Goal: Task Accomplishment & Management: Use online tool/utility

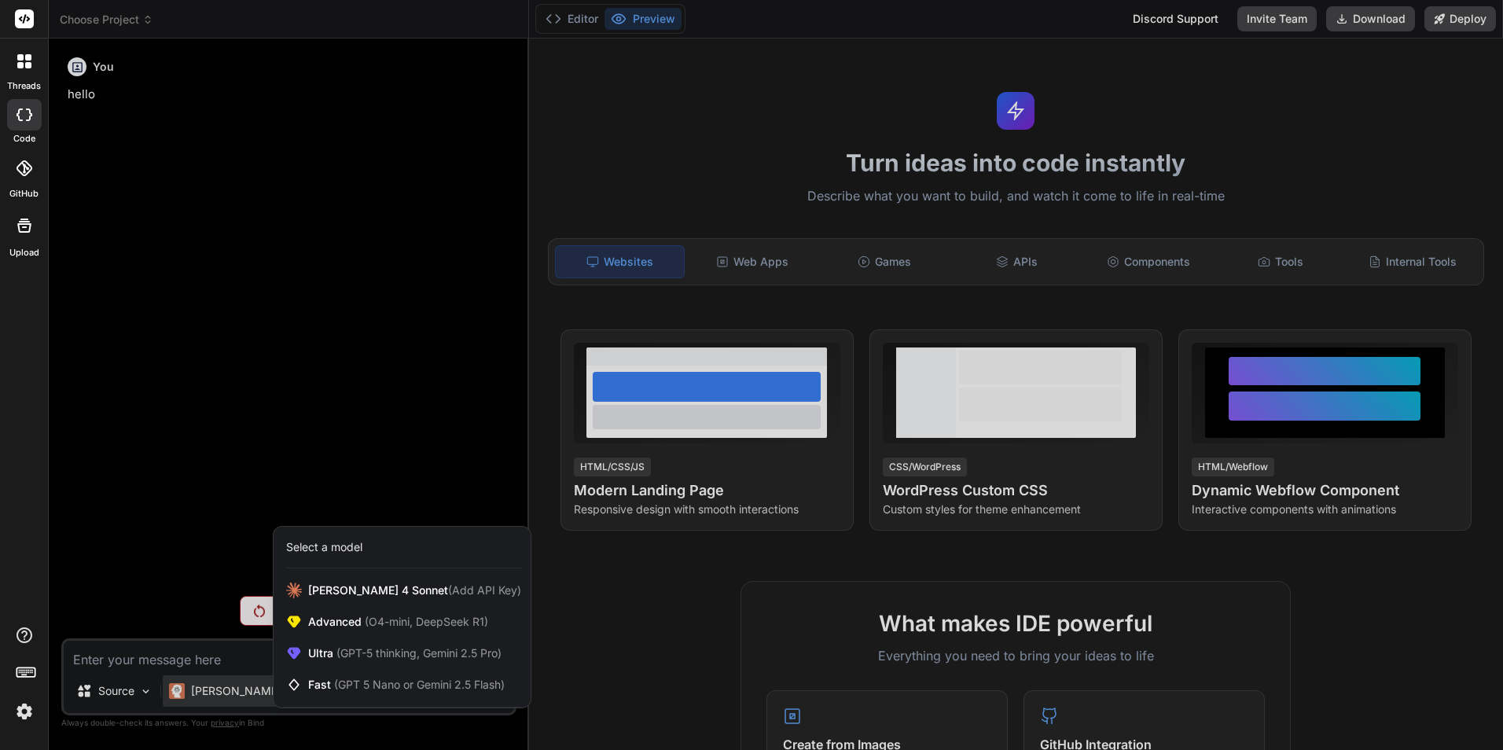
click at [267, 341] on div at bounding box center [751, 375] width 1503 height 750
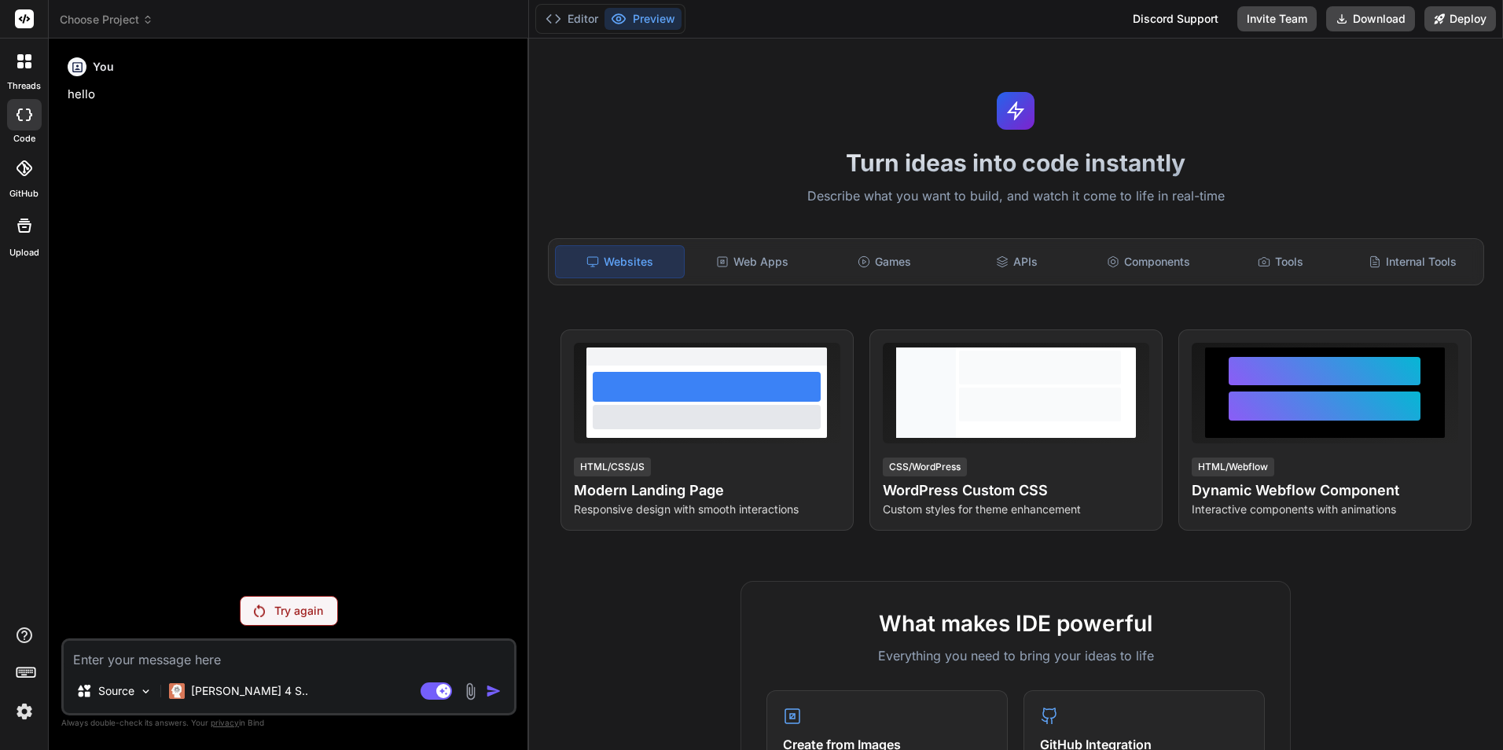
click at [257, 619] on div "Try again" at bounding box center [289, 611] width 98 height 30
click at [434, 688] on rect at bounding box center [436, 691] width 31 height 17
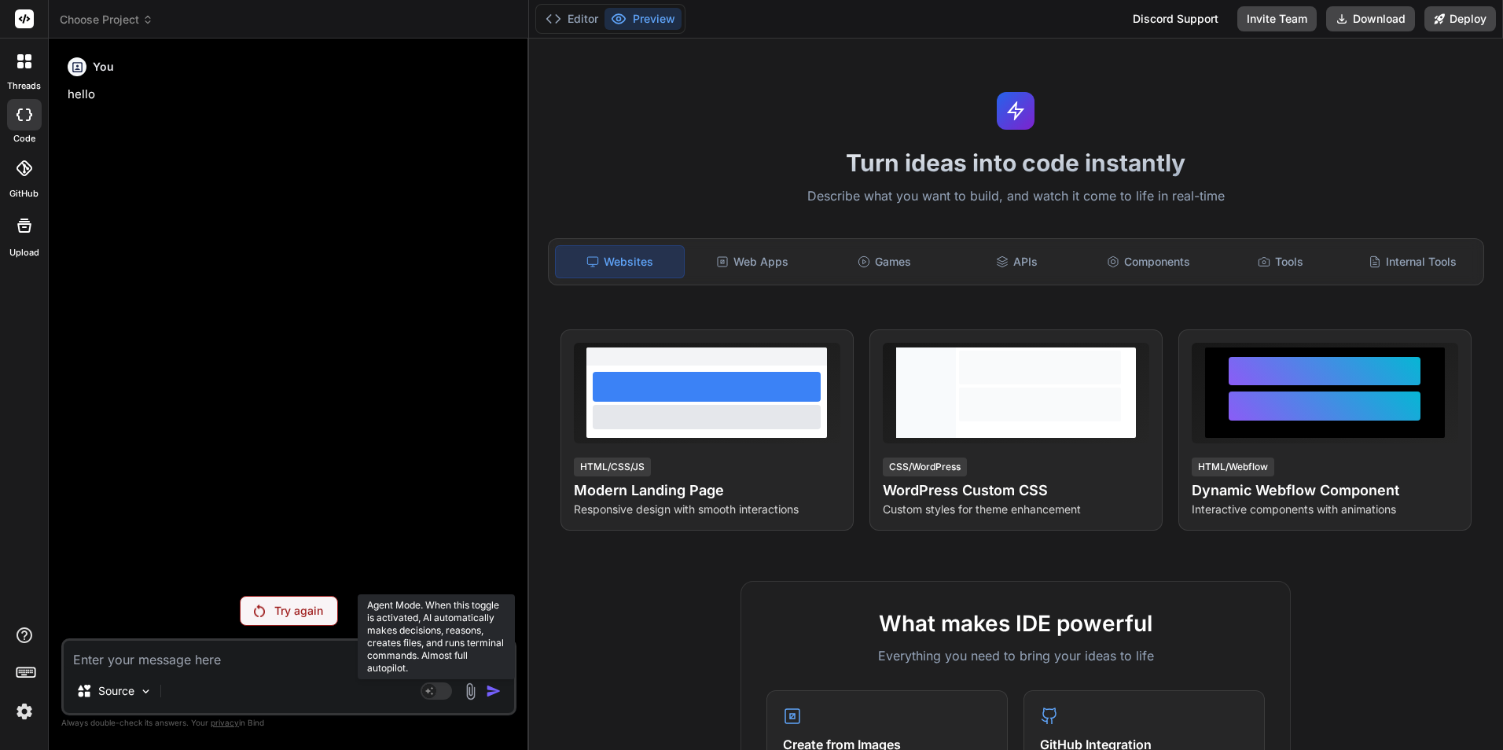
click at [447, 690] on rect at bounding box center [436, 691] width 31 height 17
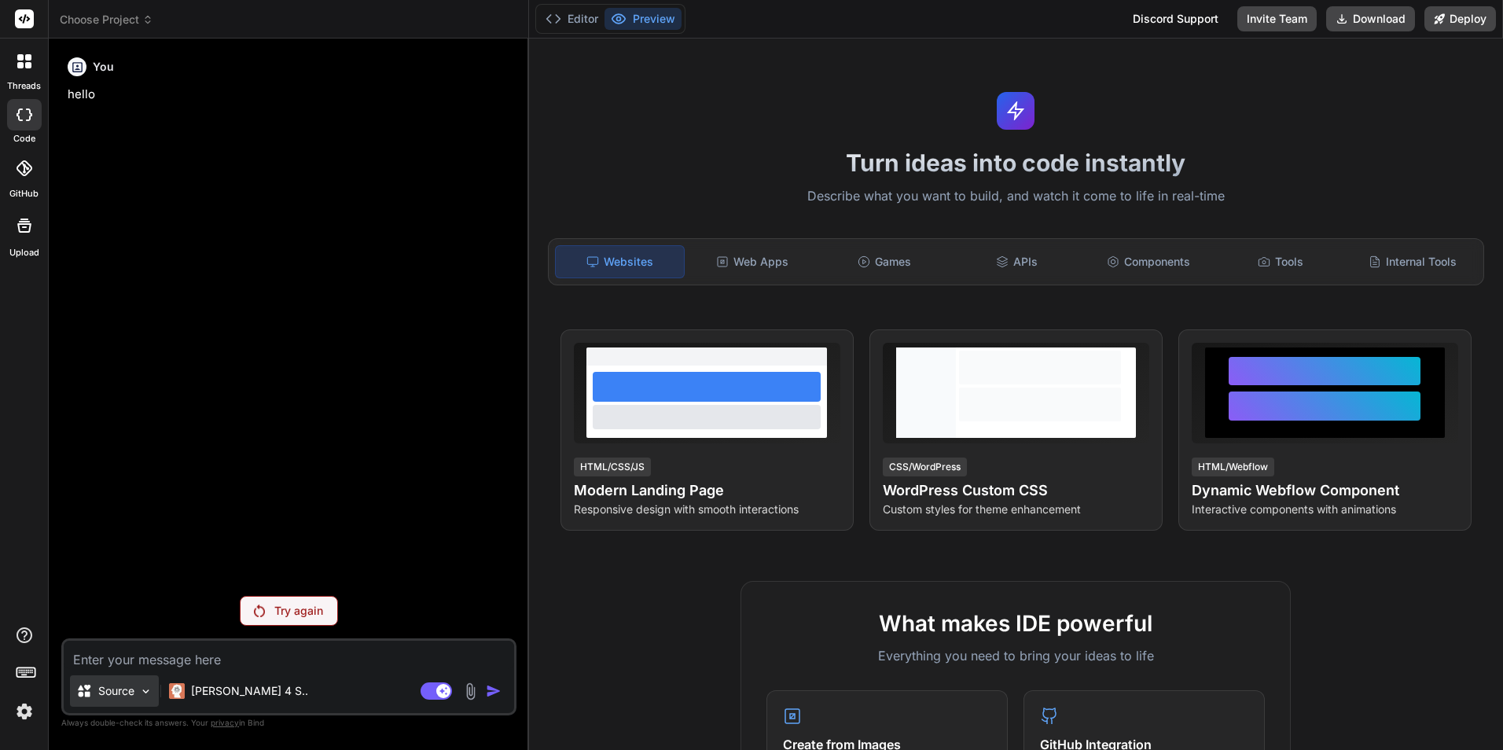
click at [134, 689] on p "Source" at bounding box center [116, 691] width 36 height 16
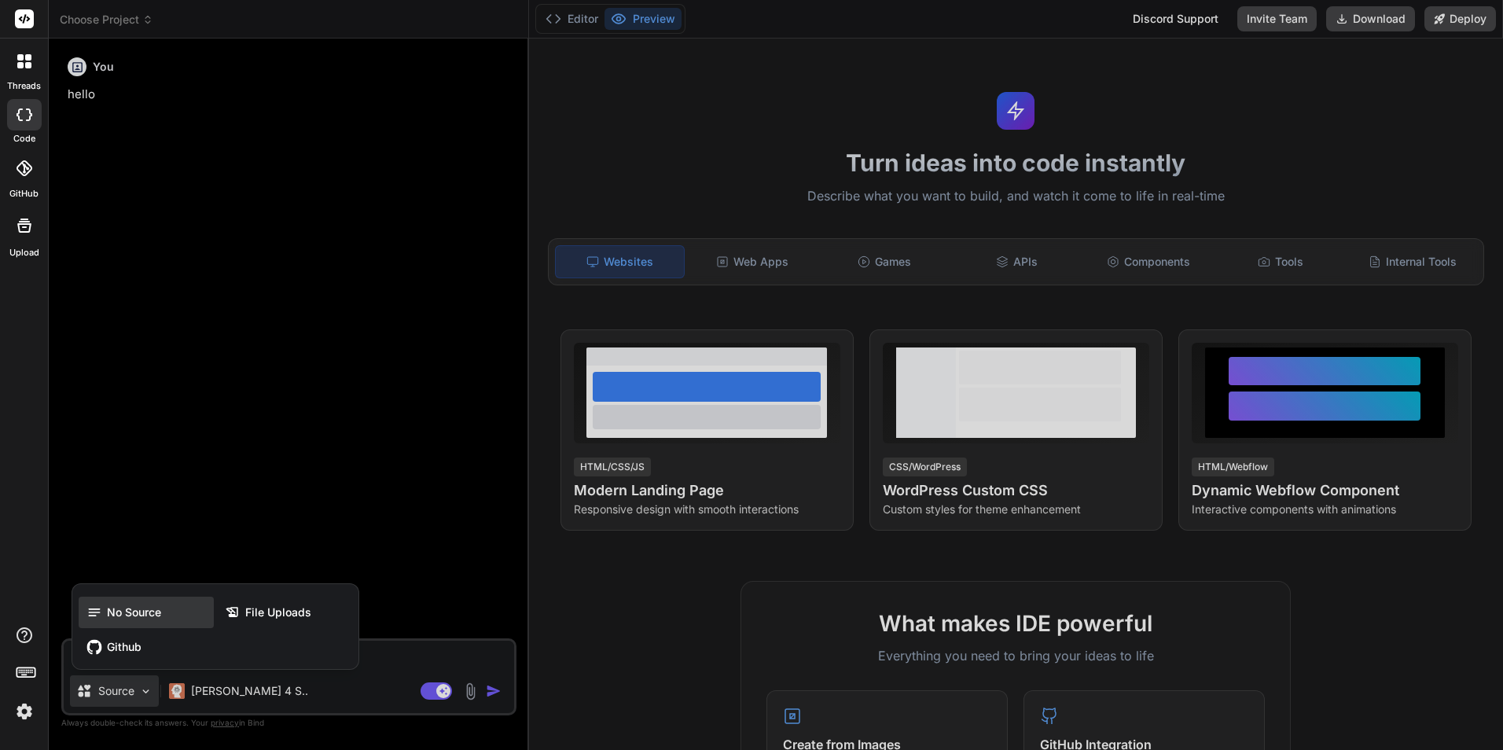
click at [137, 622] on div "No Source" at bounding box center [146, 612] width 135 height 31
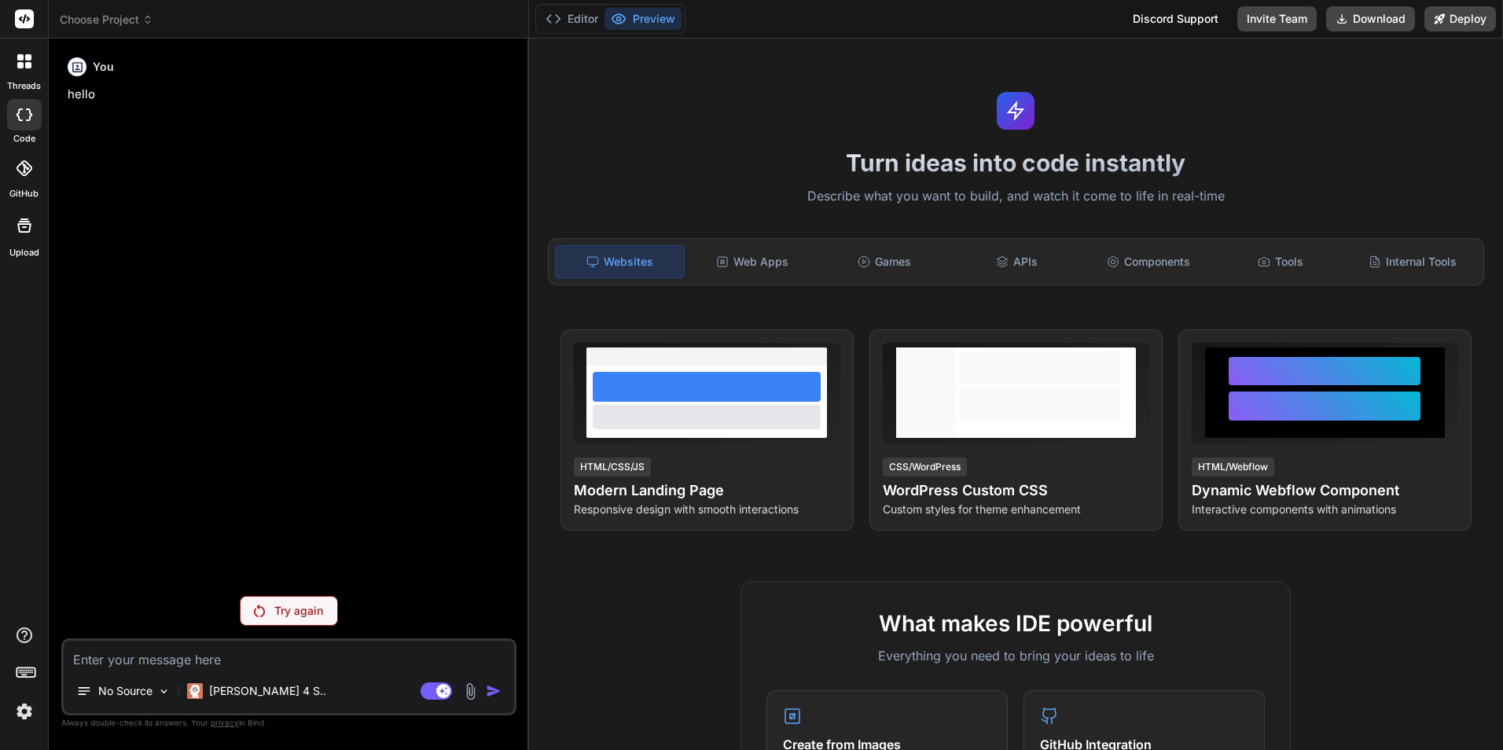
click at [305, 616] on p "Try again" at bounding box center [298, 611] width 49 height 16
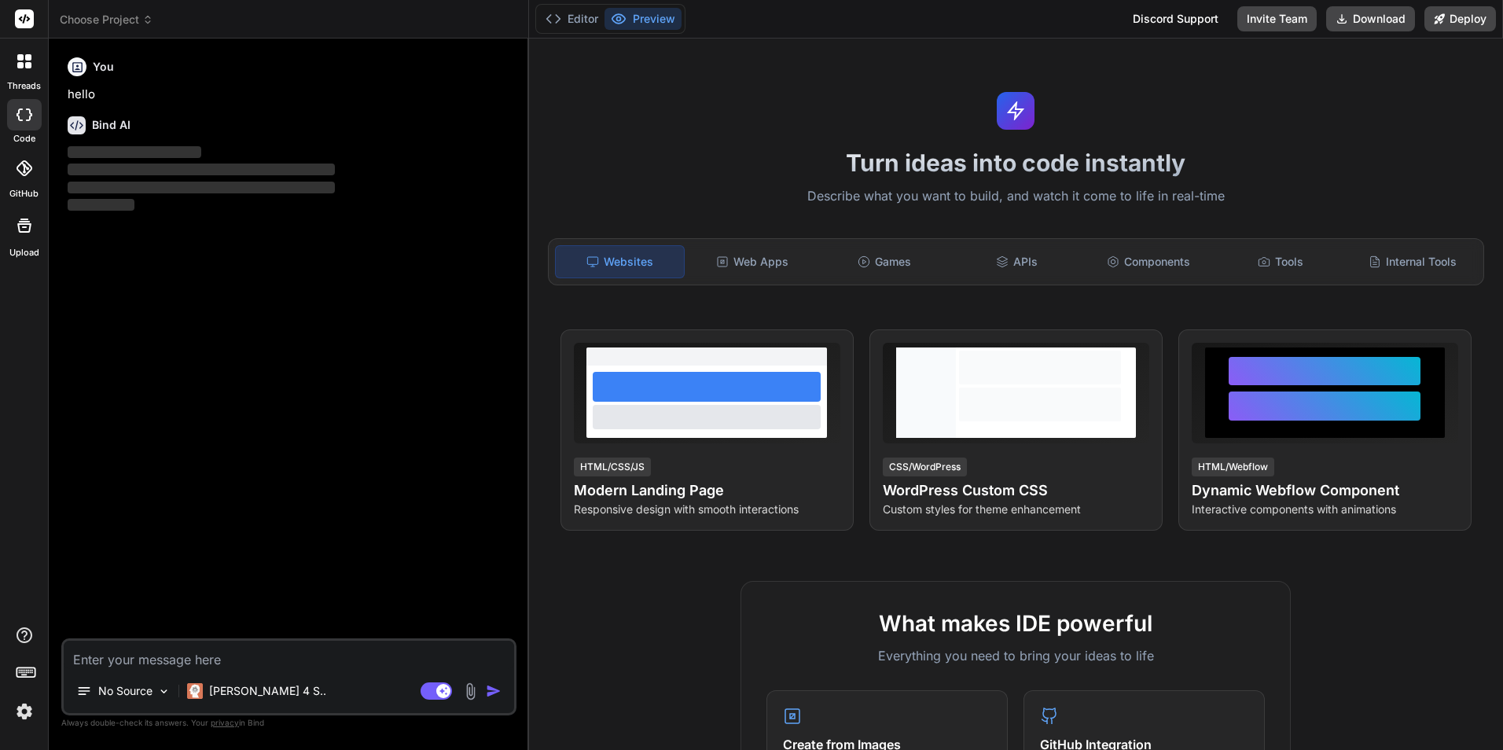
type textarea "x"
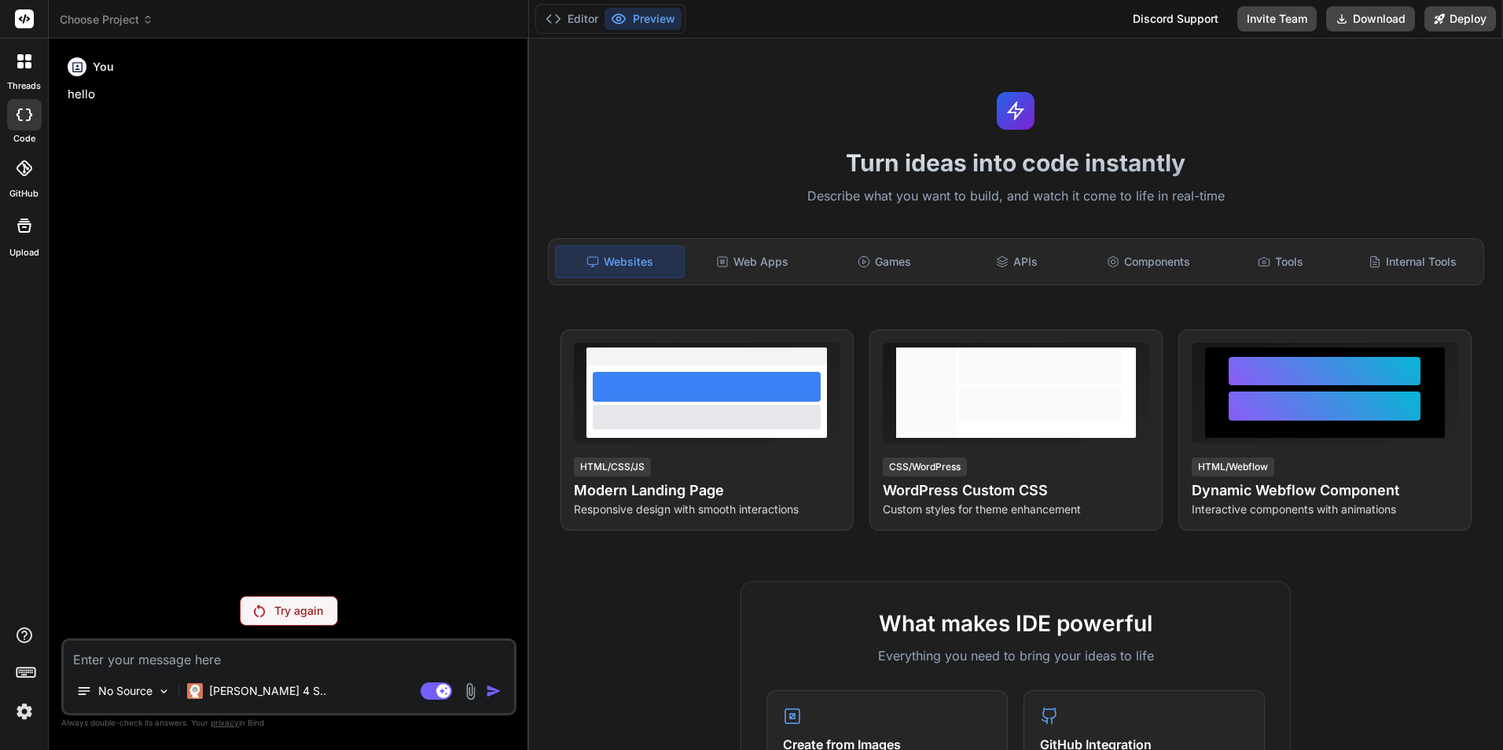
click at [148, 666] on textarea at bounding box center [289, 655] width 451 height 28
type textarea "I"
type textarea "x"
type textarea "I"
type textarea "x"
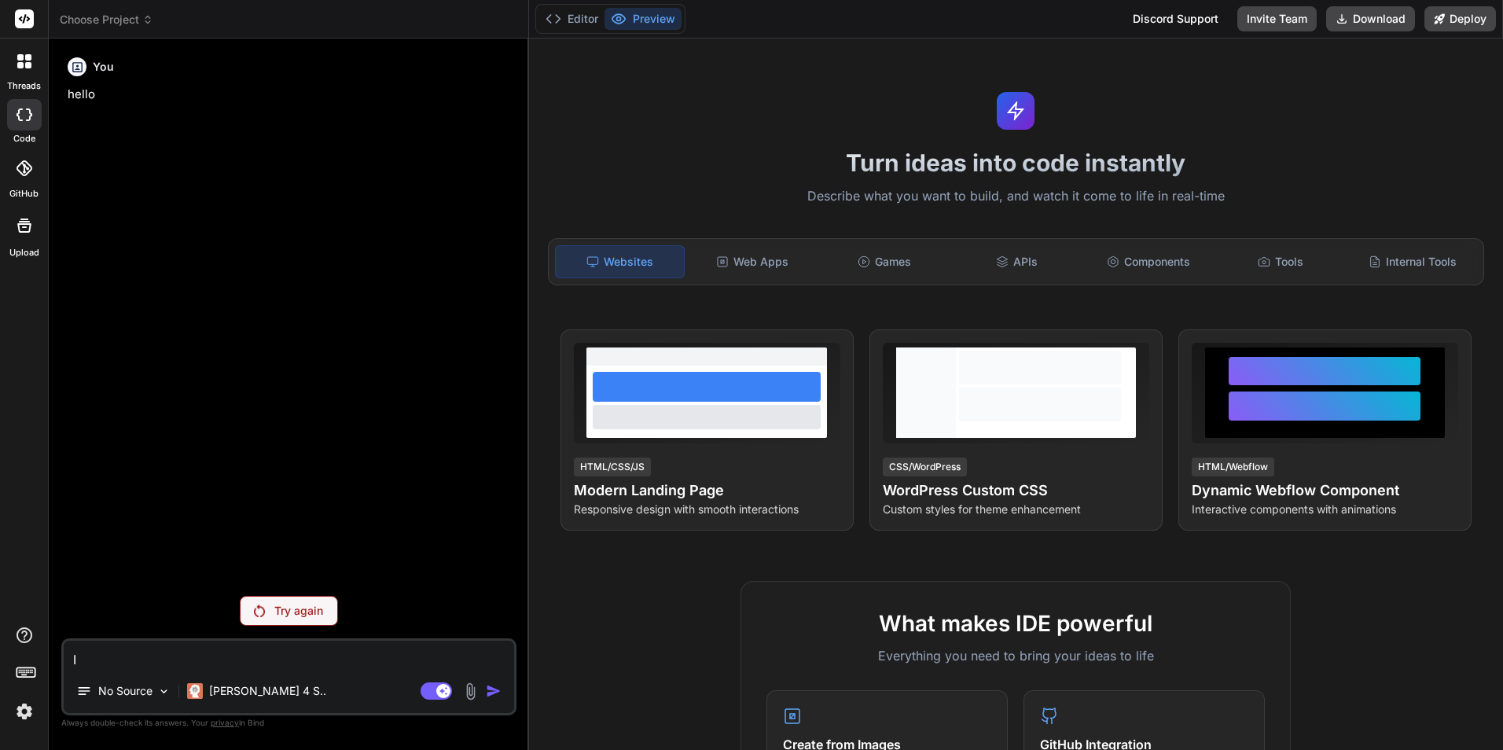
type textarea "I w"
type textarea "x"
type textarea "I wa"
type textarea "x"
type textarea "I wan"
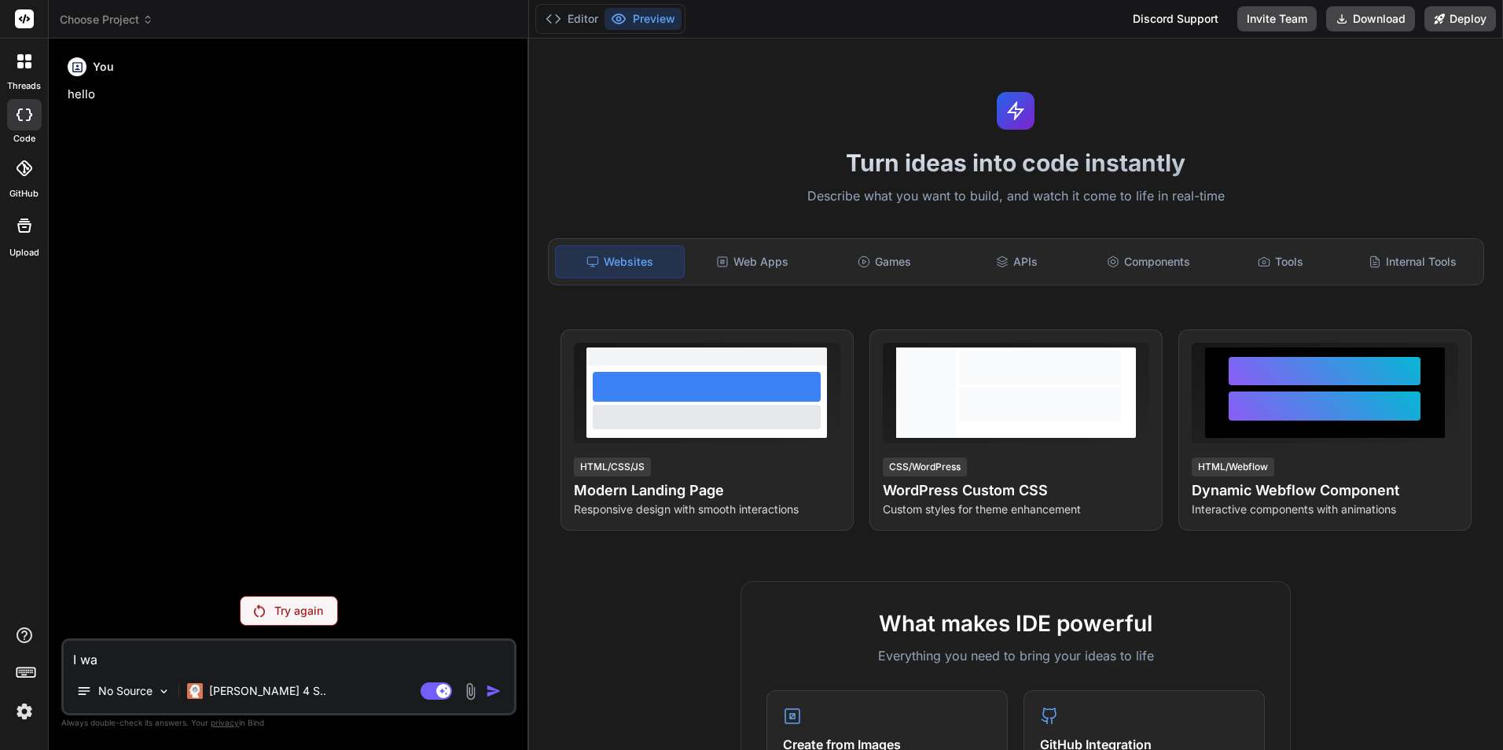
type textarea "x"
type textarea "I want"
type textarea "x"
type textarea "I want"
type textarea "x"
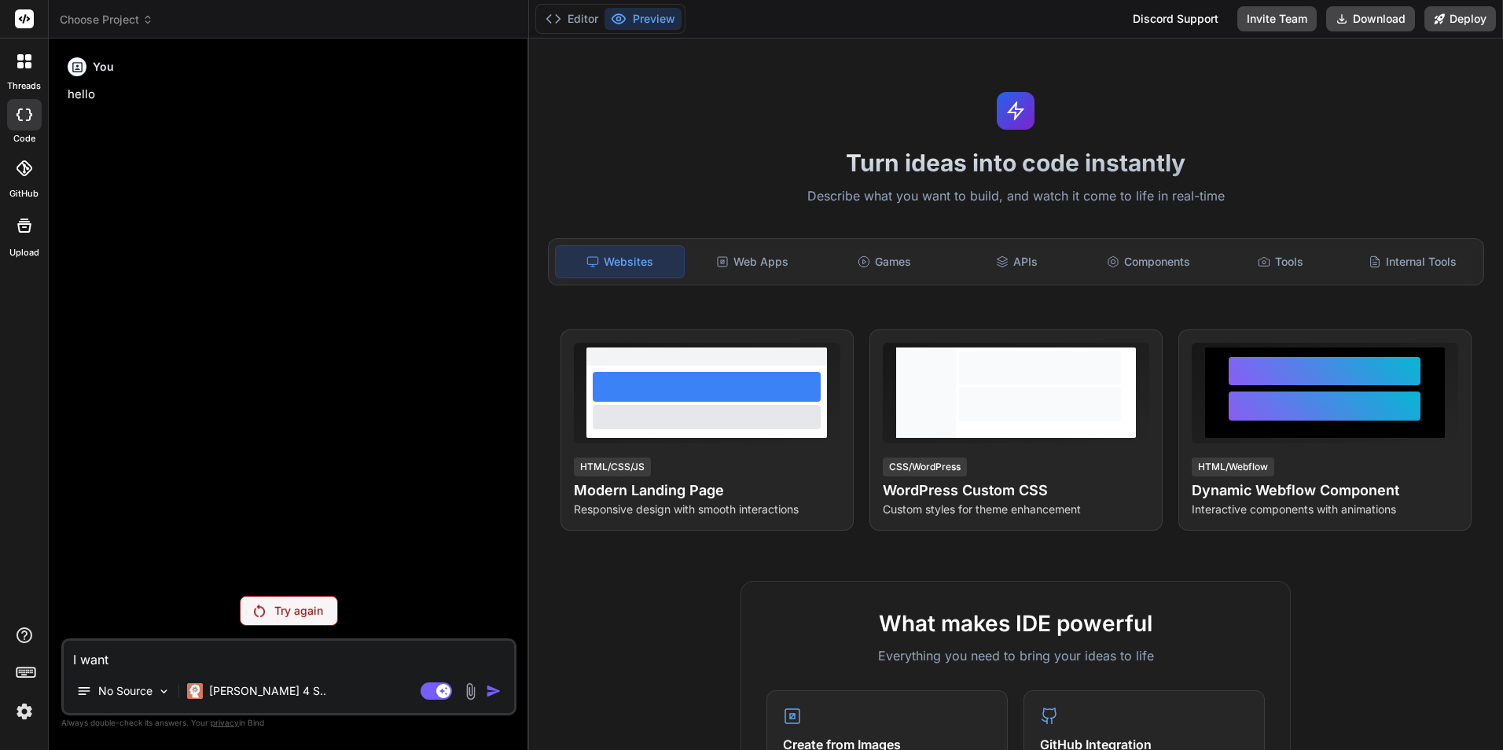
type textarea "I want t"
type textarea "x"
type textarea "I want to"
type textarea "x"
type textarea "I want to"
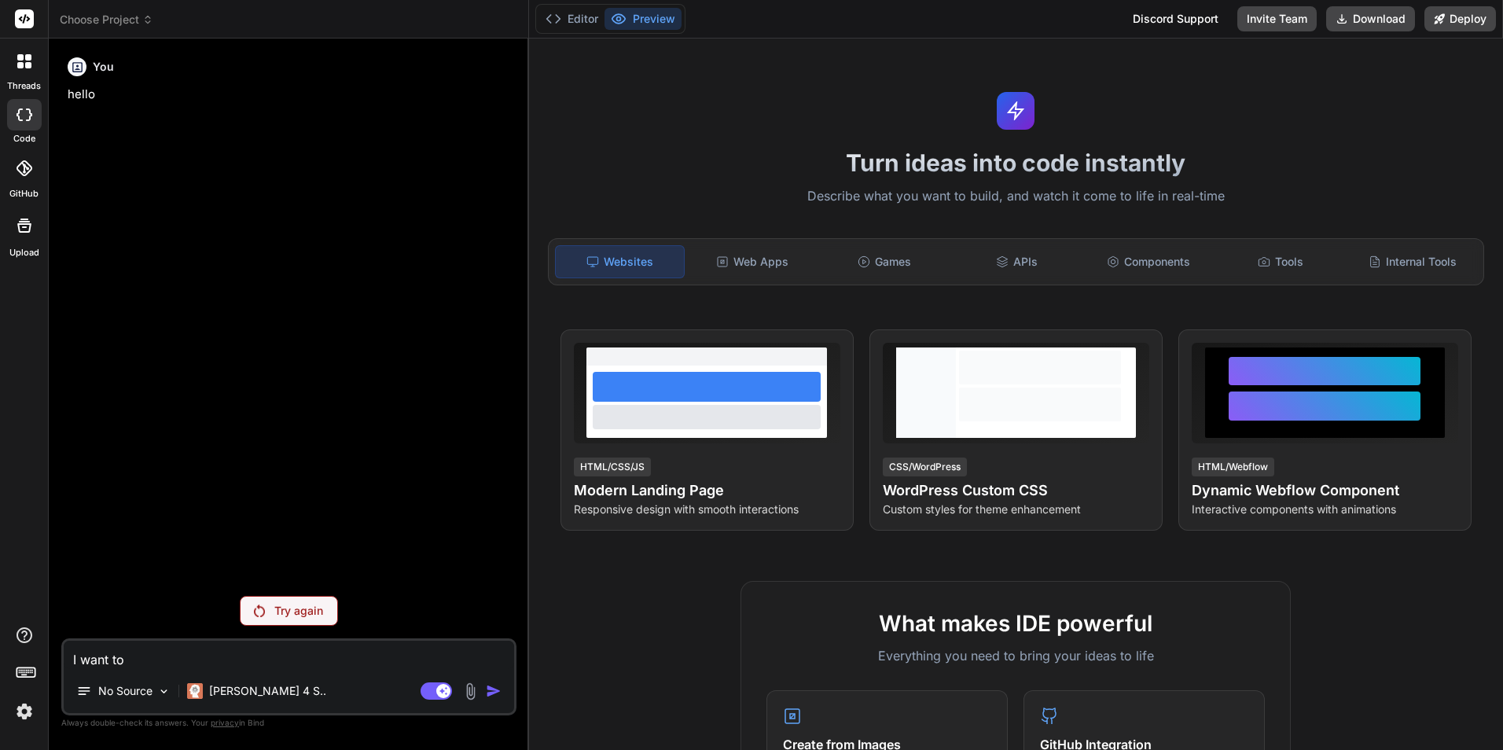
type textarea "x"
type textarea "I want to c"
type textarea "x"
type textarea "I want to cr"
type textarea "x"
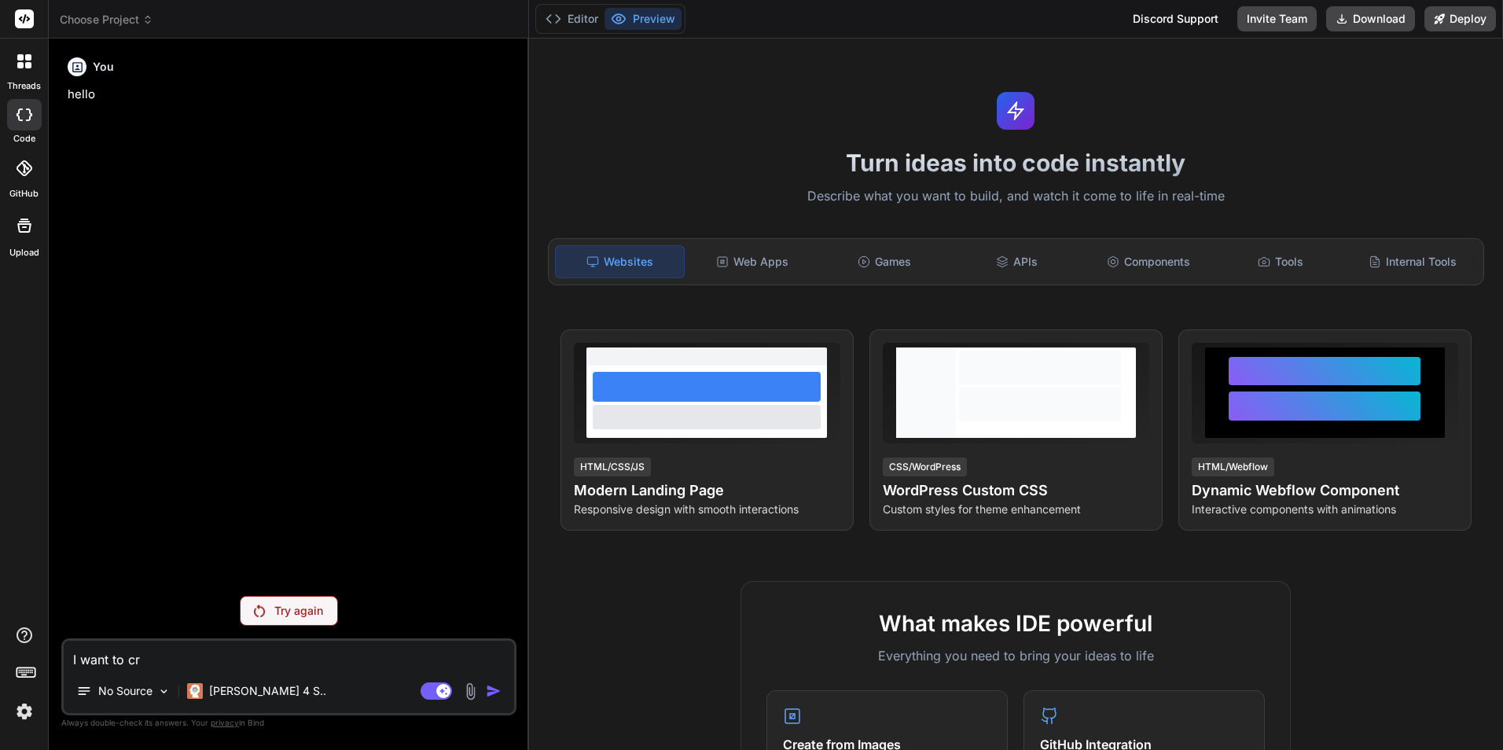
type textarea "I want to cre"
type textarea "x"
type textarea "I want to crea"
type textarea "x"
type textarea "I want to creat"
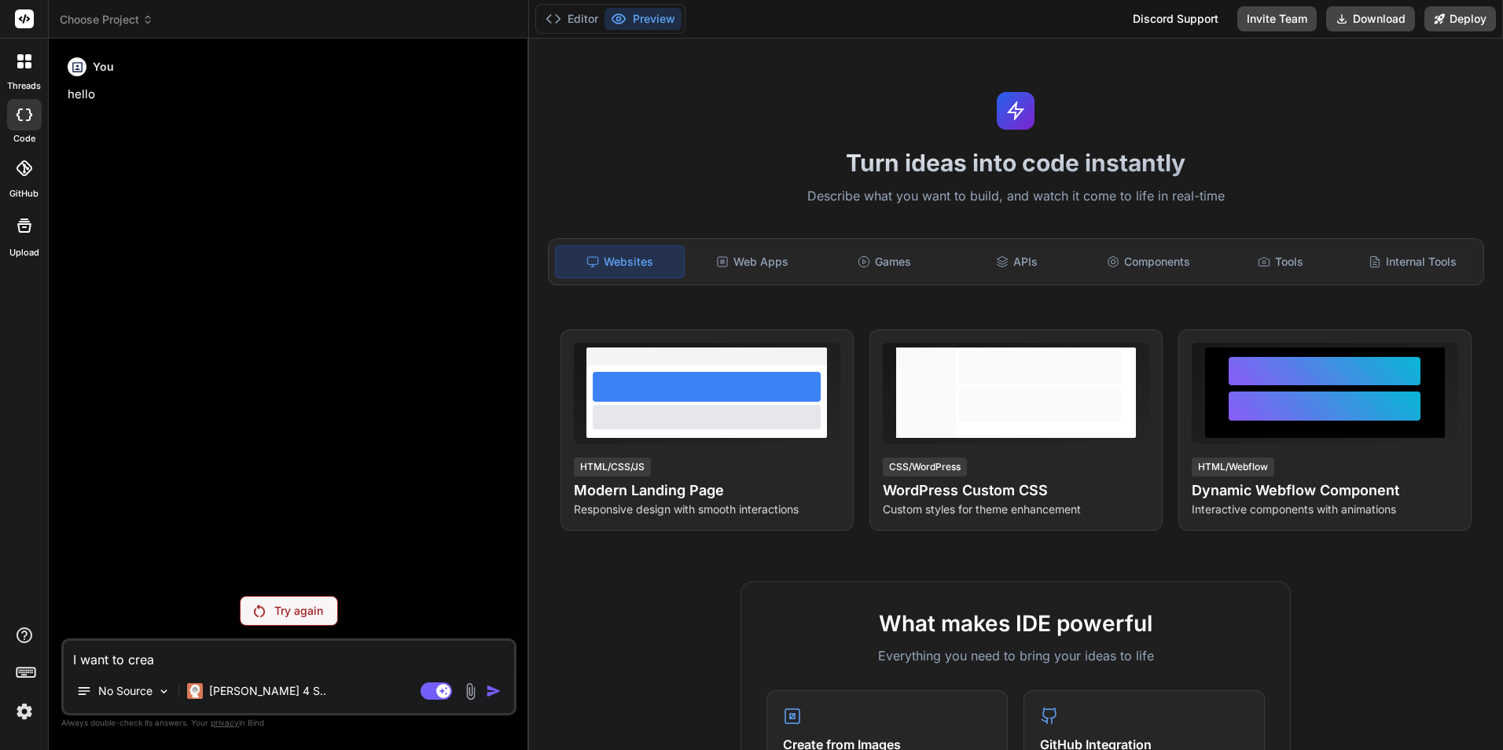
type textarea "x"
type textarea "I want to create"
type textarea "x"
type textarea "I want to create"
type textarea "x"
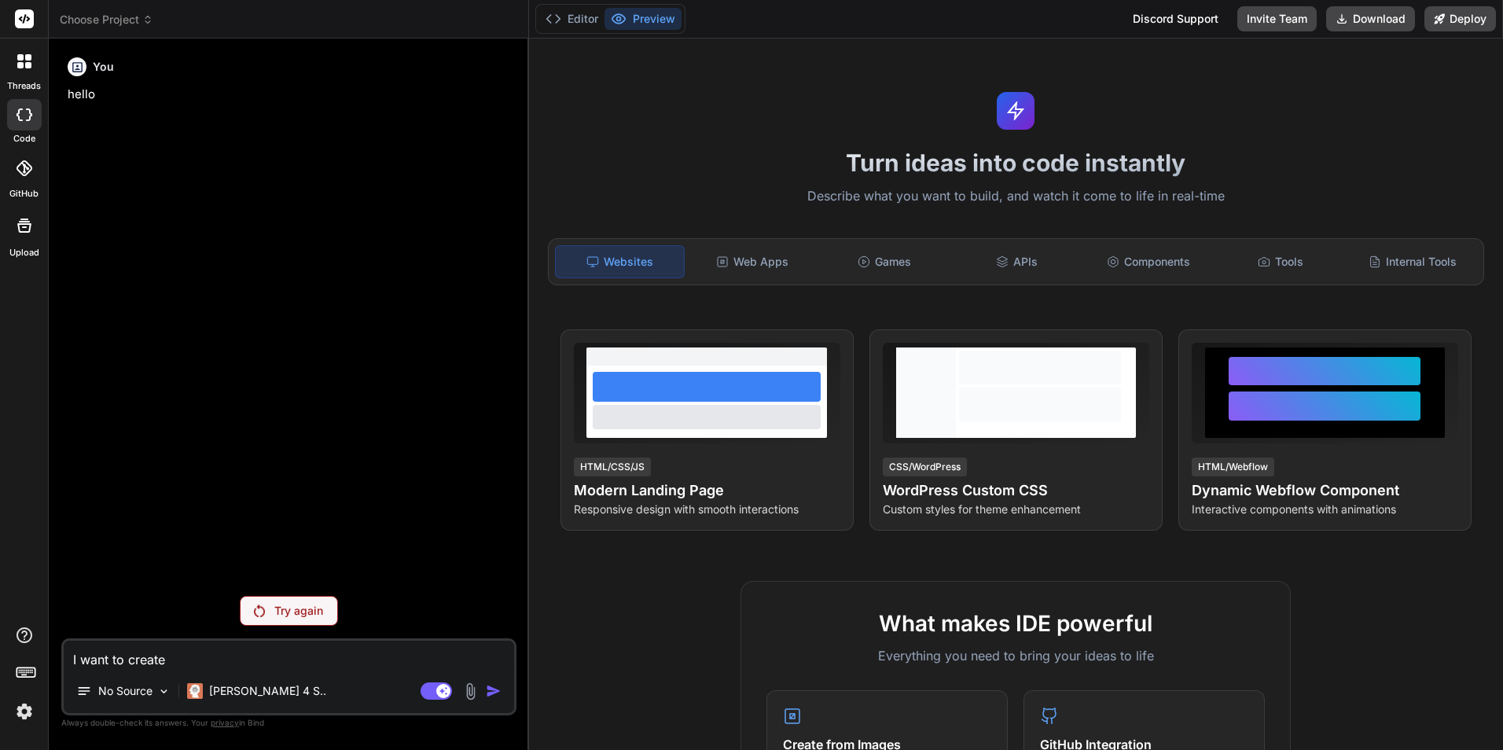
type textarea "I want to create a"
type textarea "x"
type textarea "I want to create an"
type textarea "x"
type textarea "I want to create an"
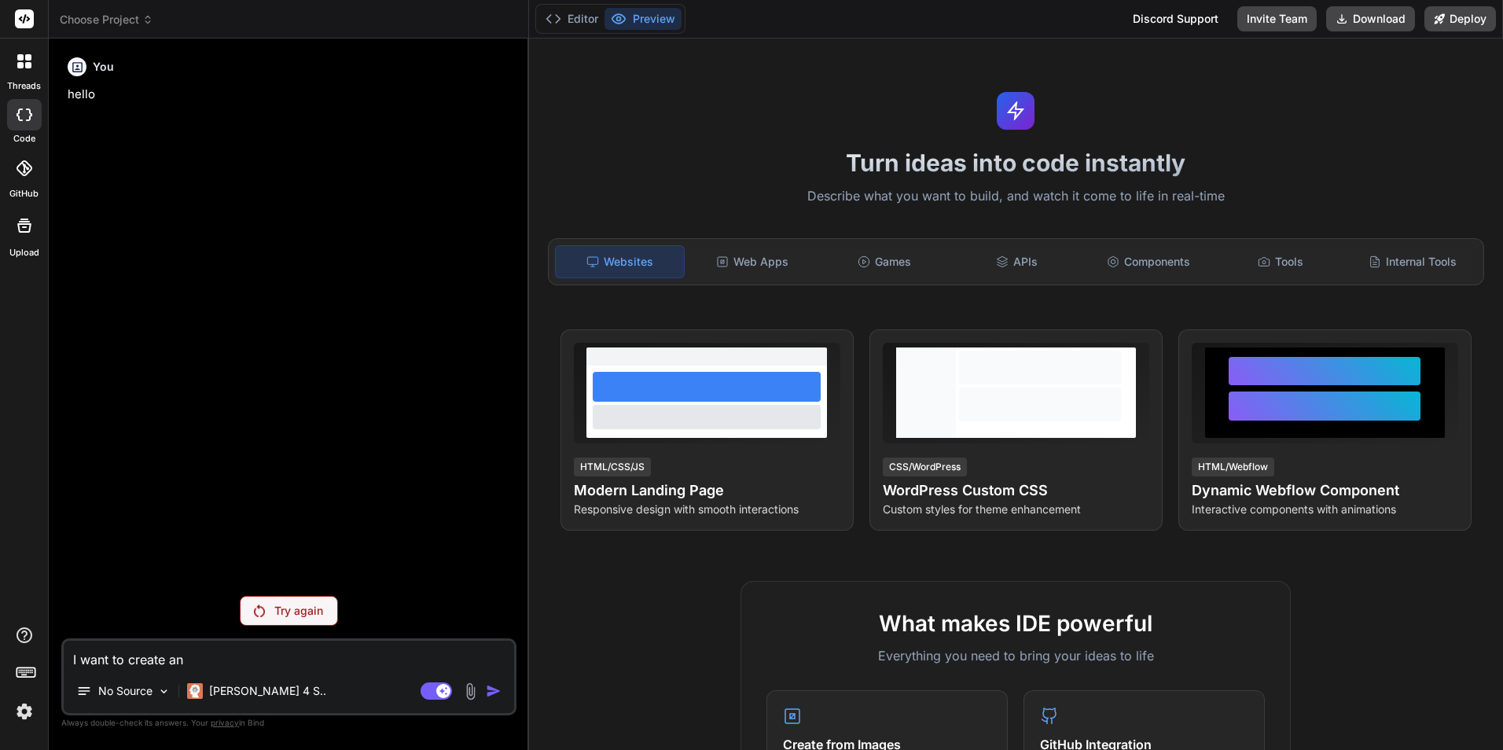
type textarea "x"
type textarea "I want to create an f"
type textarea "x"
type textarea "I want to create an fl"
type textarea "x"
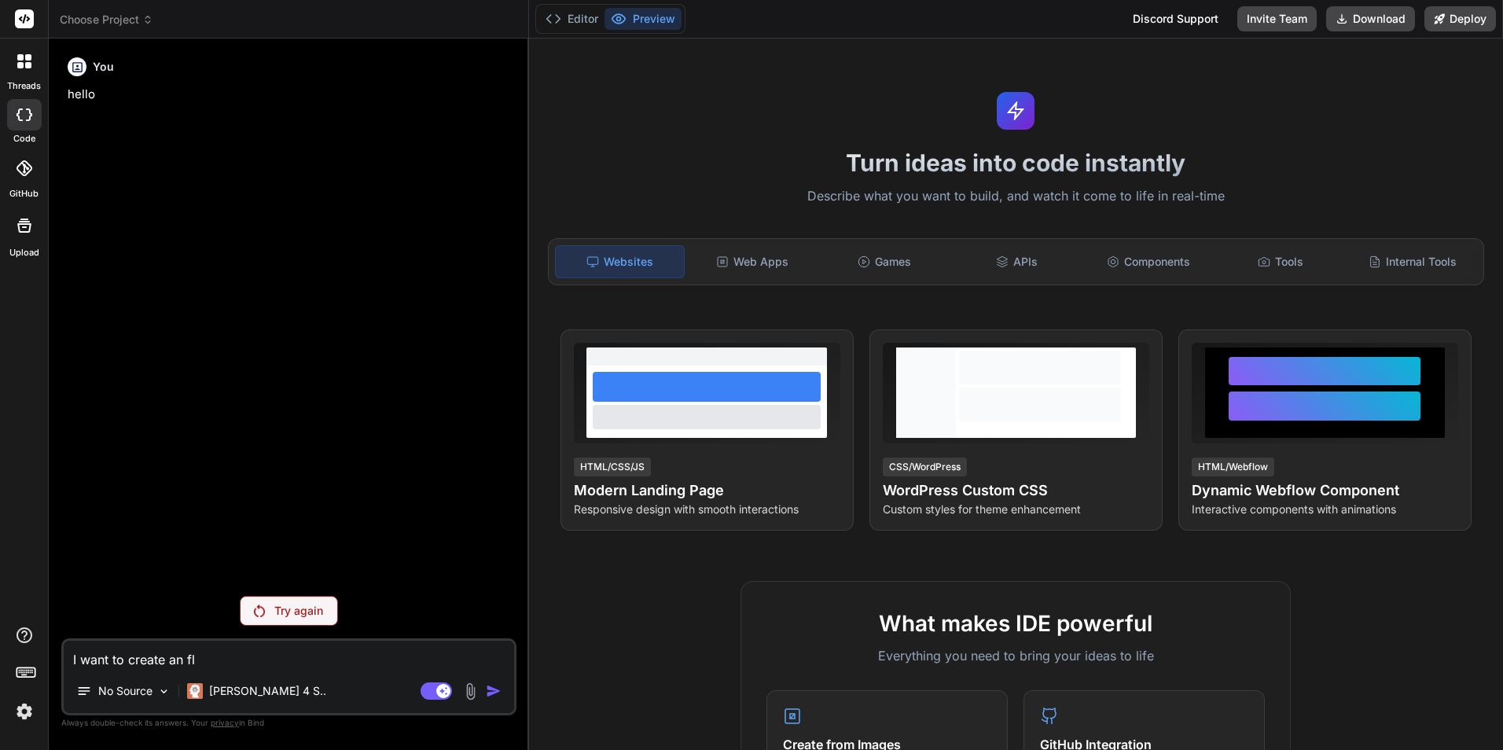
type textarea "I want to create an flo"
type textarea "x"
type textarea "I want to create an flow"
type textarea "x"
type textarea "I want to create an flowe"
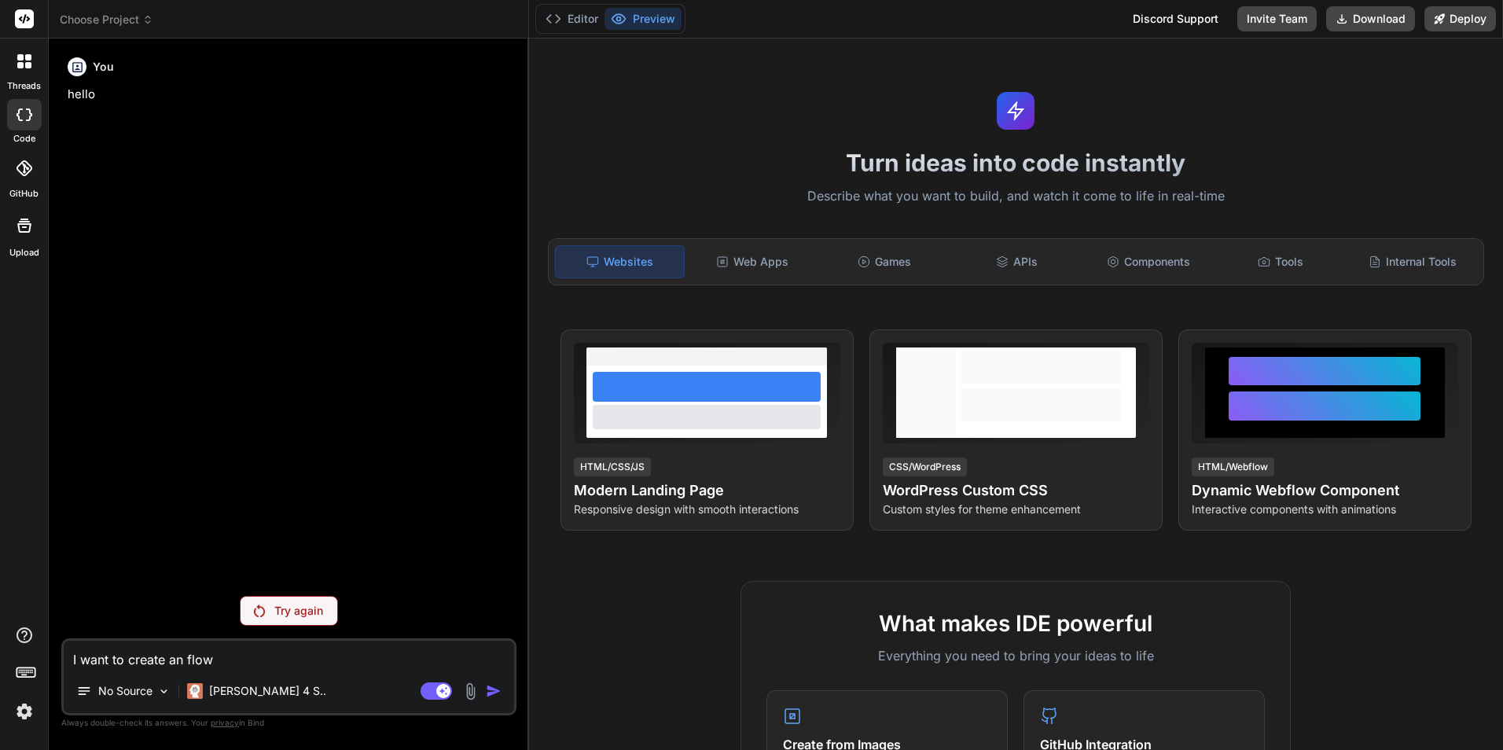
type textarea "x"
type textarea "I want to create an flower"
type textarea "x"
type textarea "I want to create an flower"
type textarea "x"
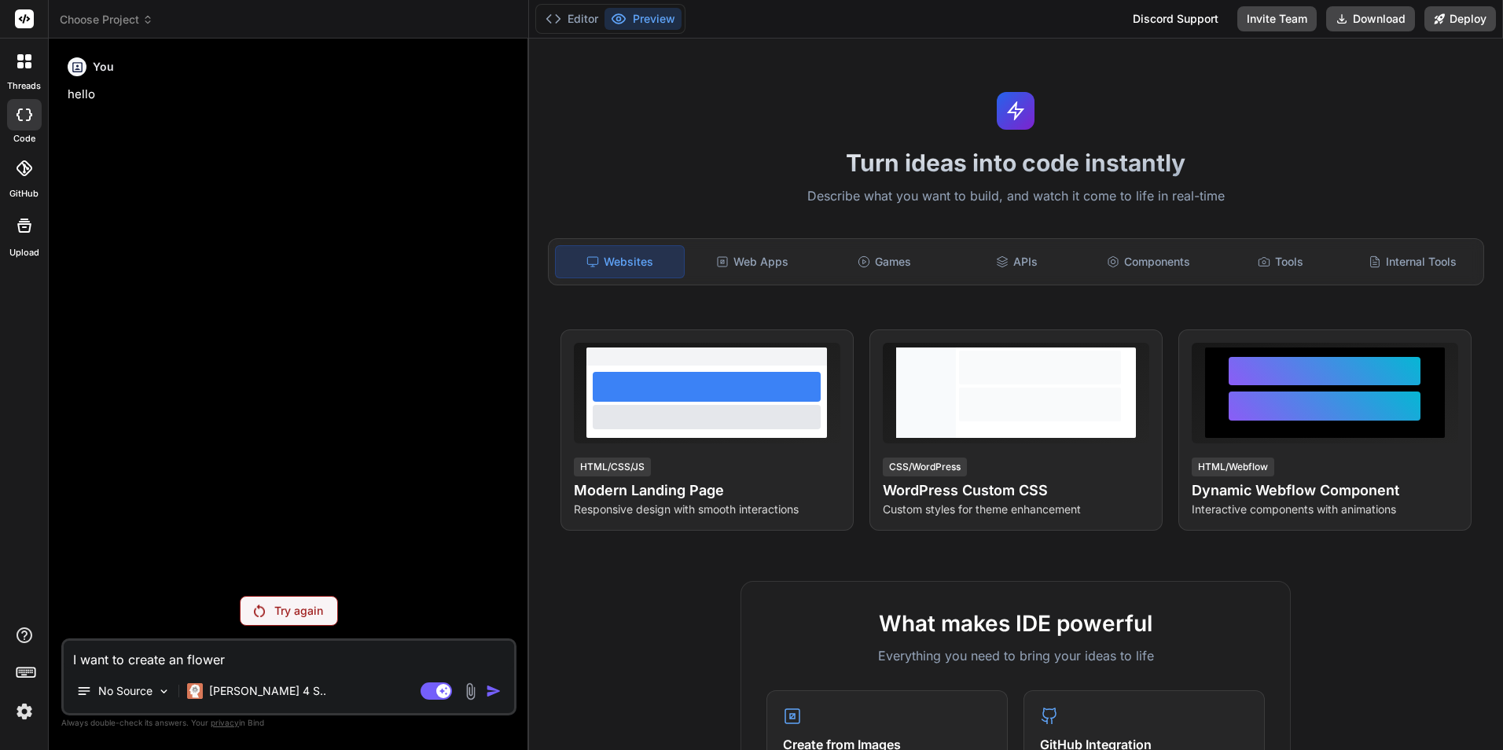
type textarea "I want to create an flower s"
type textarea "x"
type textarea "I want to create an flower sh"
type textarea "x"
type textarea "I want to create an flower sho"
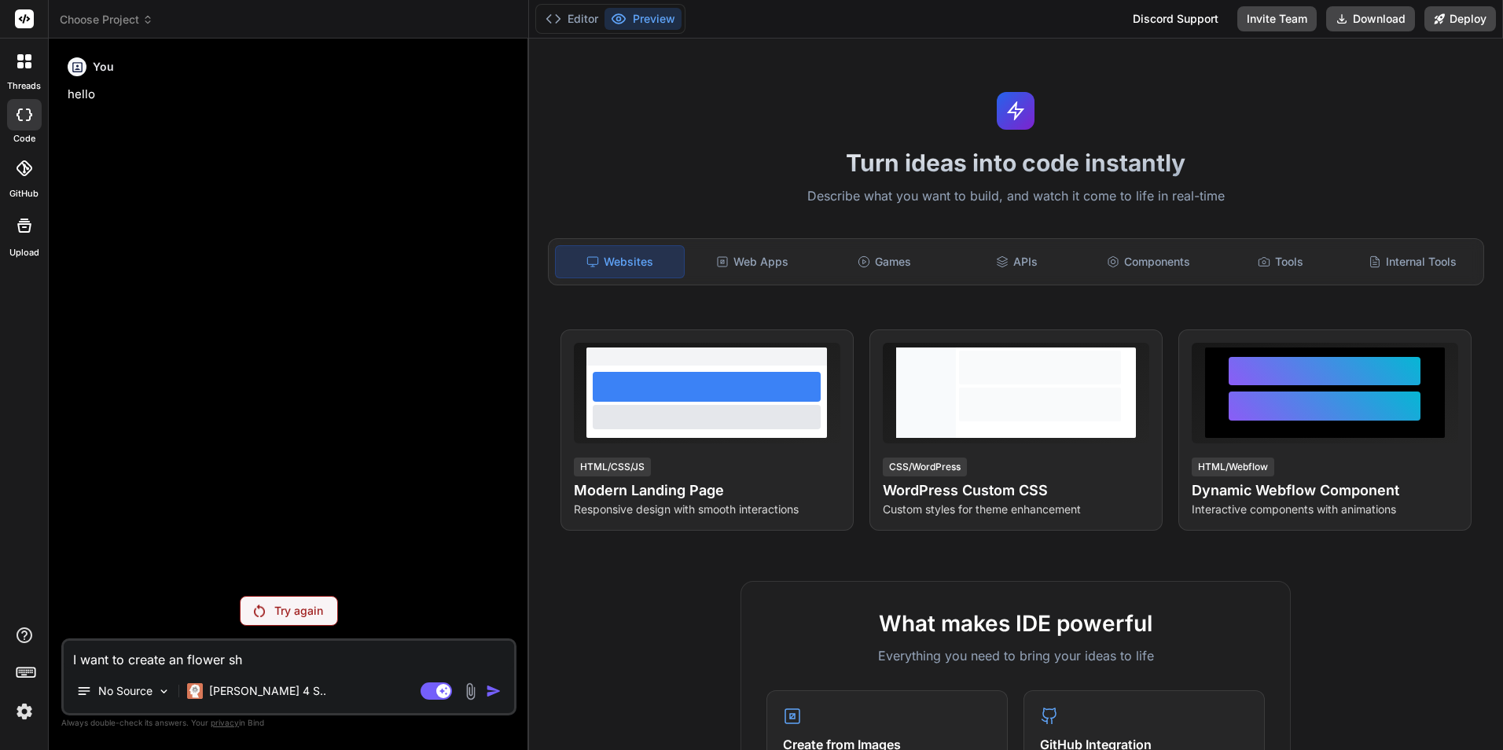
type textarea "x"
type textarea "I want to create an flower shop"
type textarea "x"
type textarea "I want to create an flower shop"
type textarea "x"
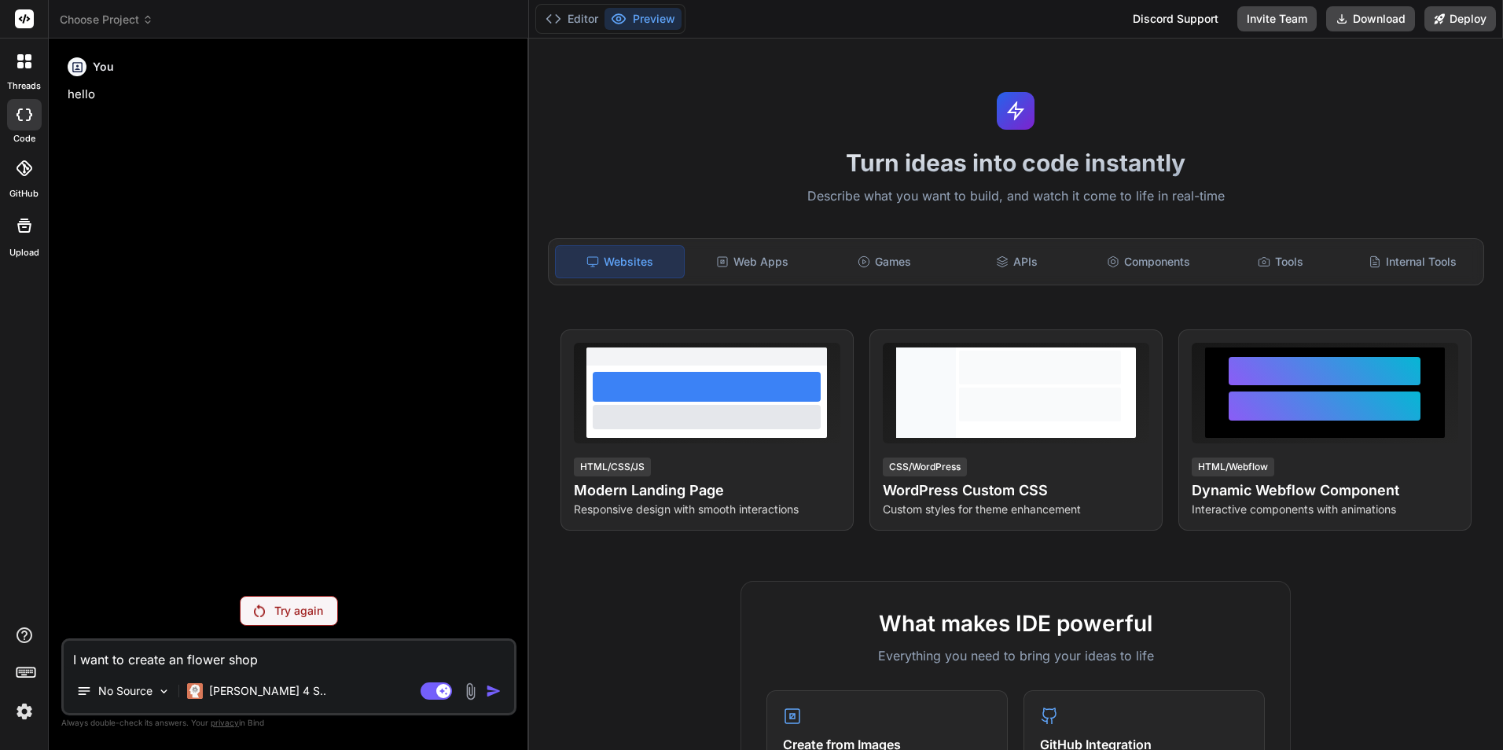
type textarea "I want to create an flower shop w"
type textarea "x"
type textarea "I want to create an flower shop we"
type textarea "x"
type textarea "I want to create an flower shop web"
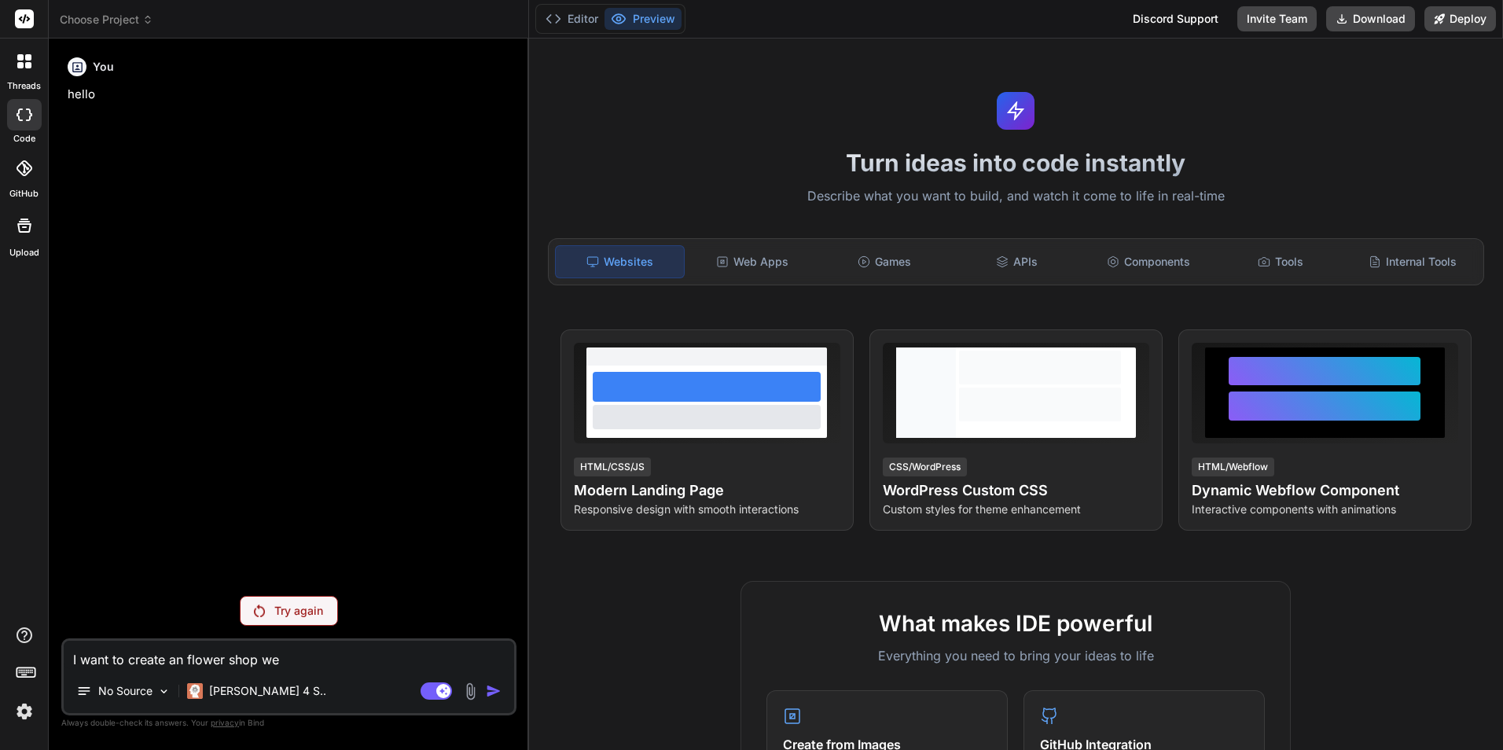
type textarea "x"
type textarea "I want to create an flower shop webs"
type textarea "x"
type textarea "I want to create an flower shop websi"
type textarea "x"
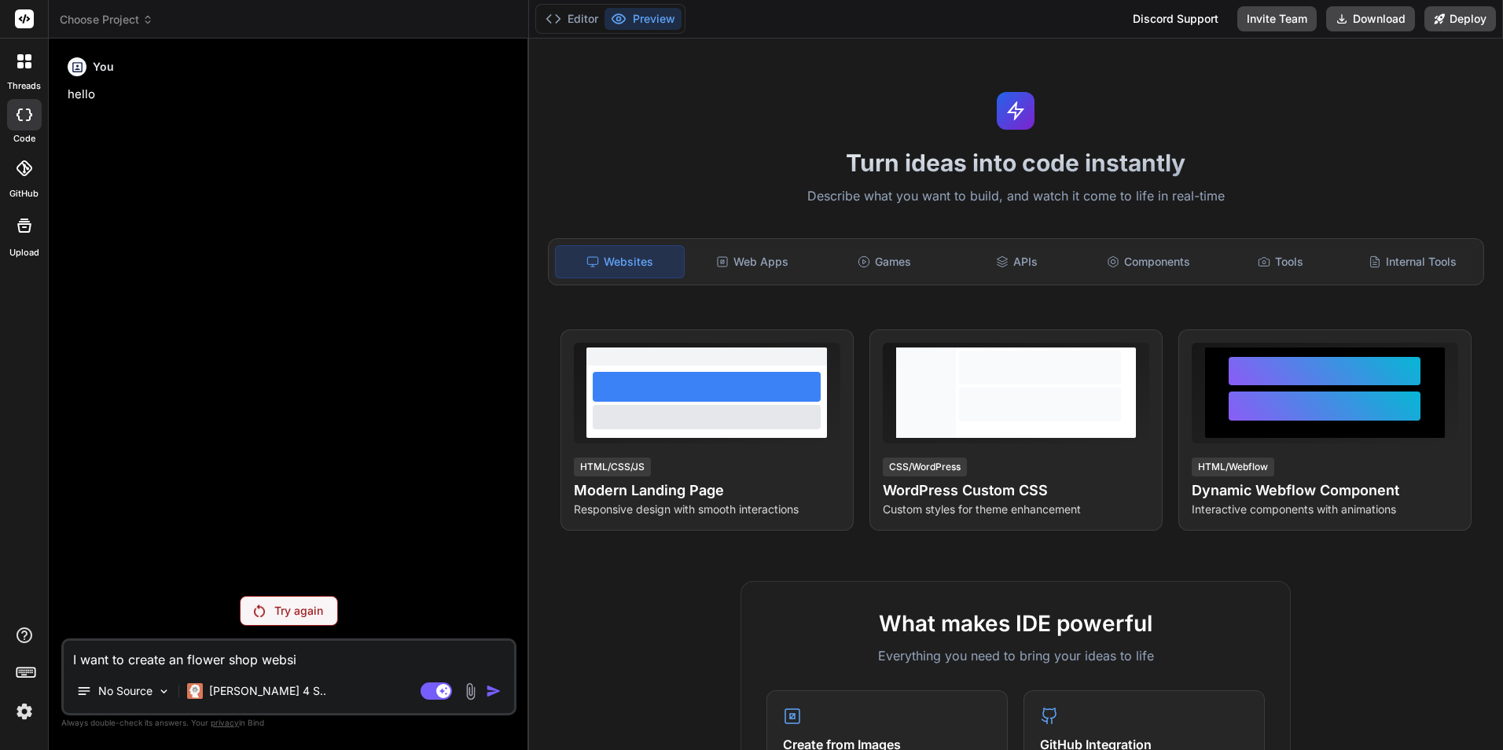
type textarea "I want to create an flower shop websit"
type textarea "x"
type textarea "I want to create an flower shop website"
type textarea "x"
type textarea "I want to create an flower shop website"
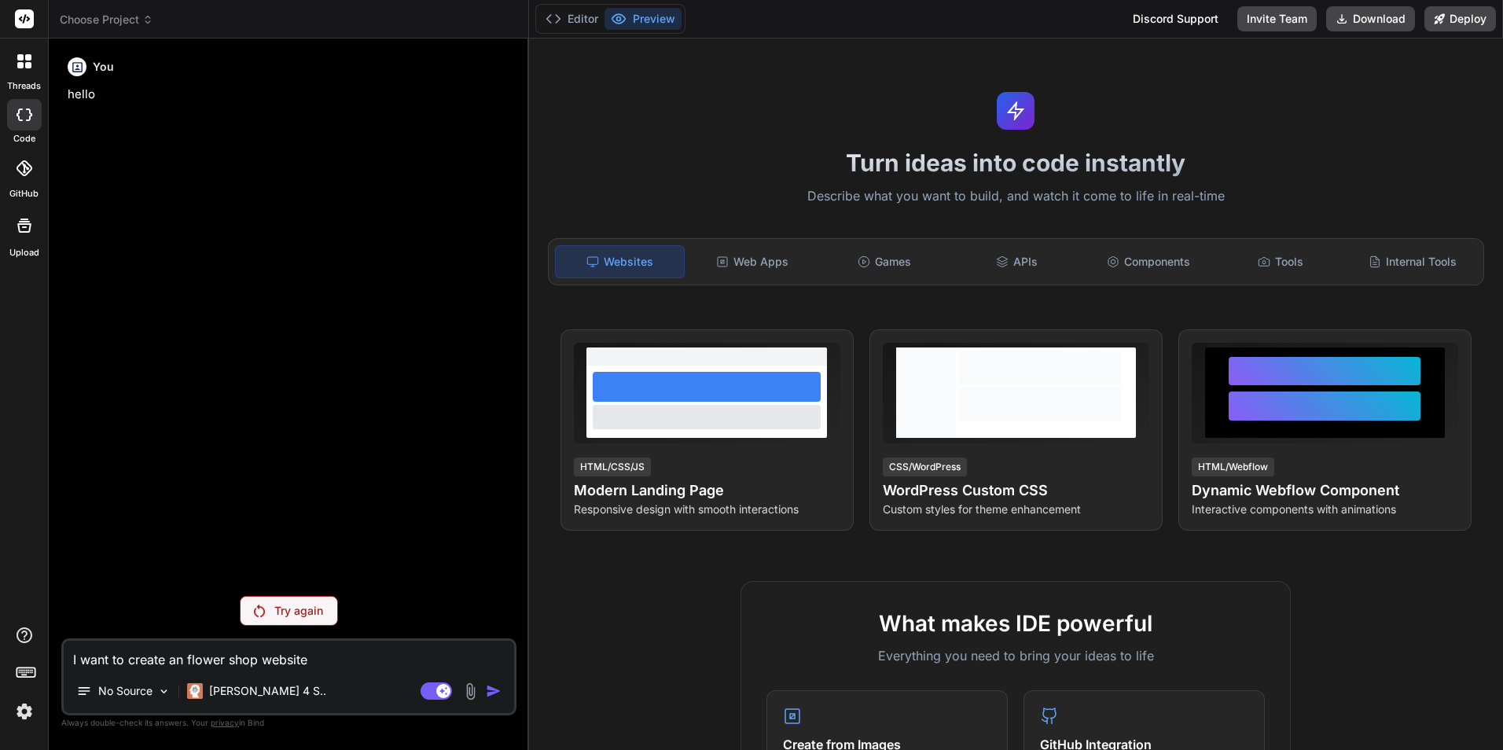
type textarea "x"
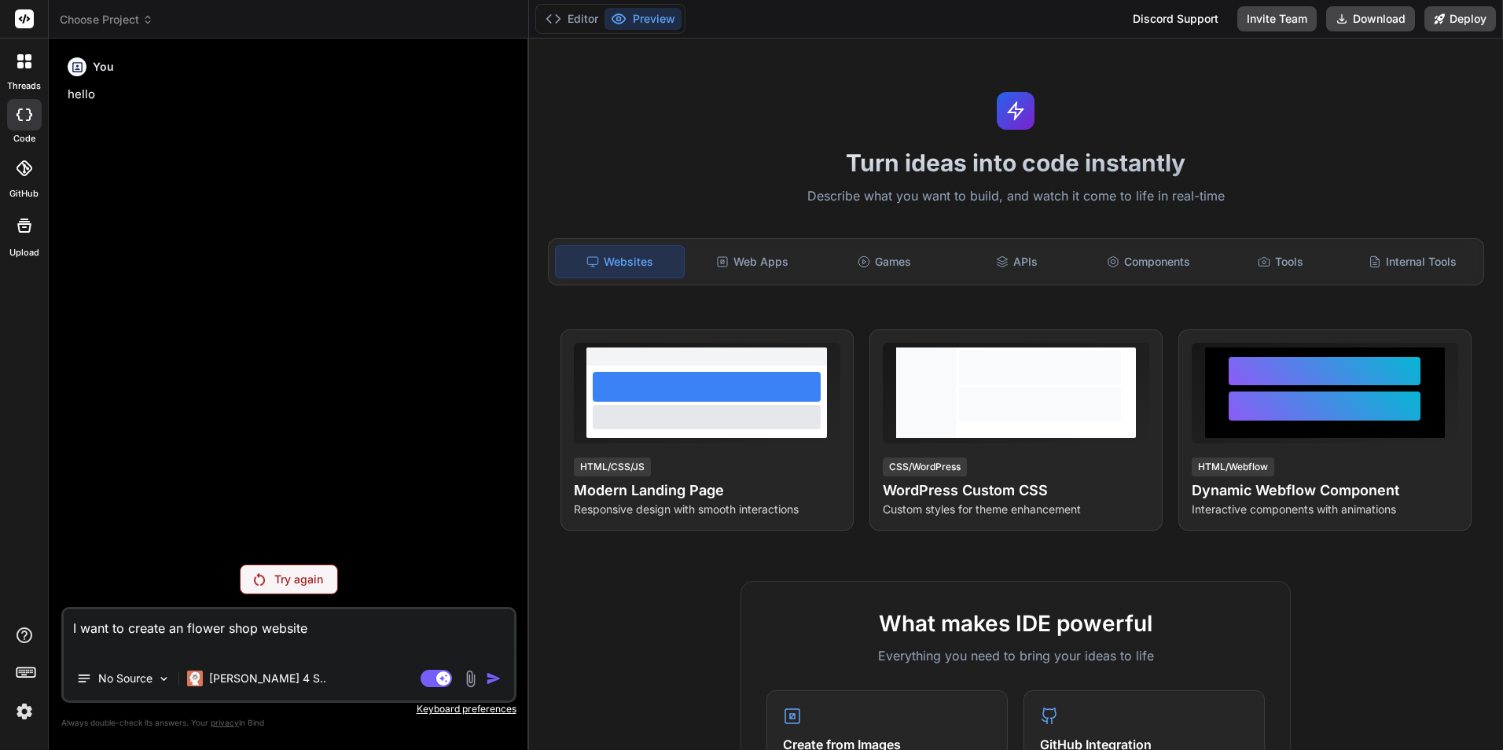
type textarea "I want to create an flower shop website"
click at [223, 614] on textarea "I want to create an flower shop website" at bounding box center [289, 632] width 451 height 47
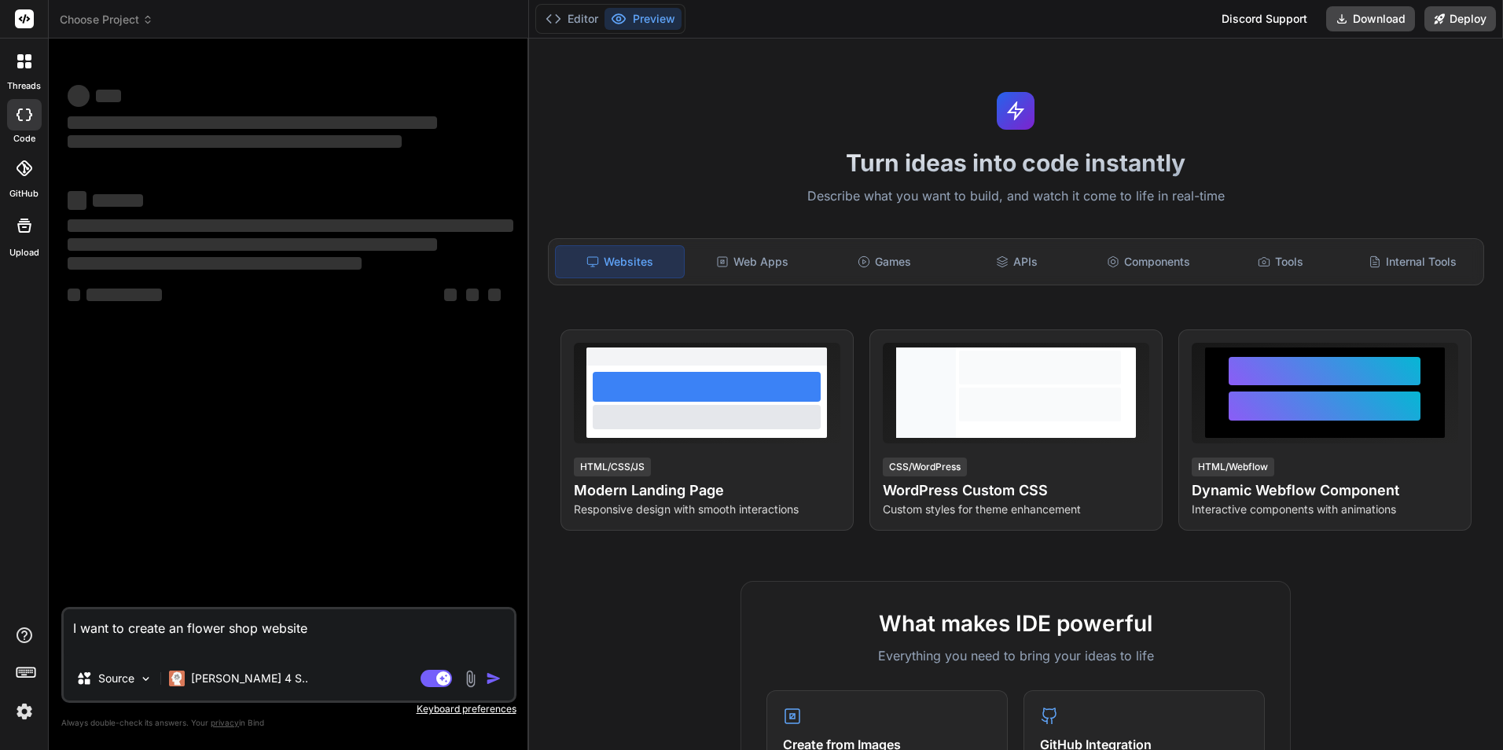
click at [28, 19] on icon at bounding box center [25, 18] width 12 height 9
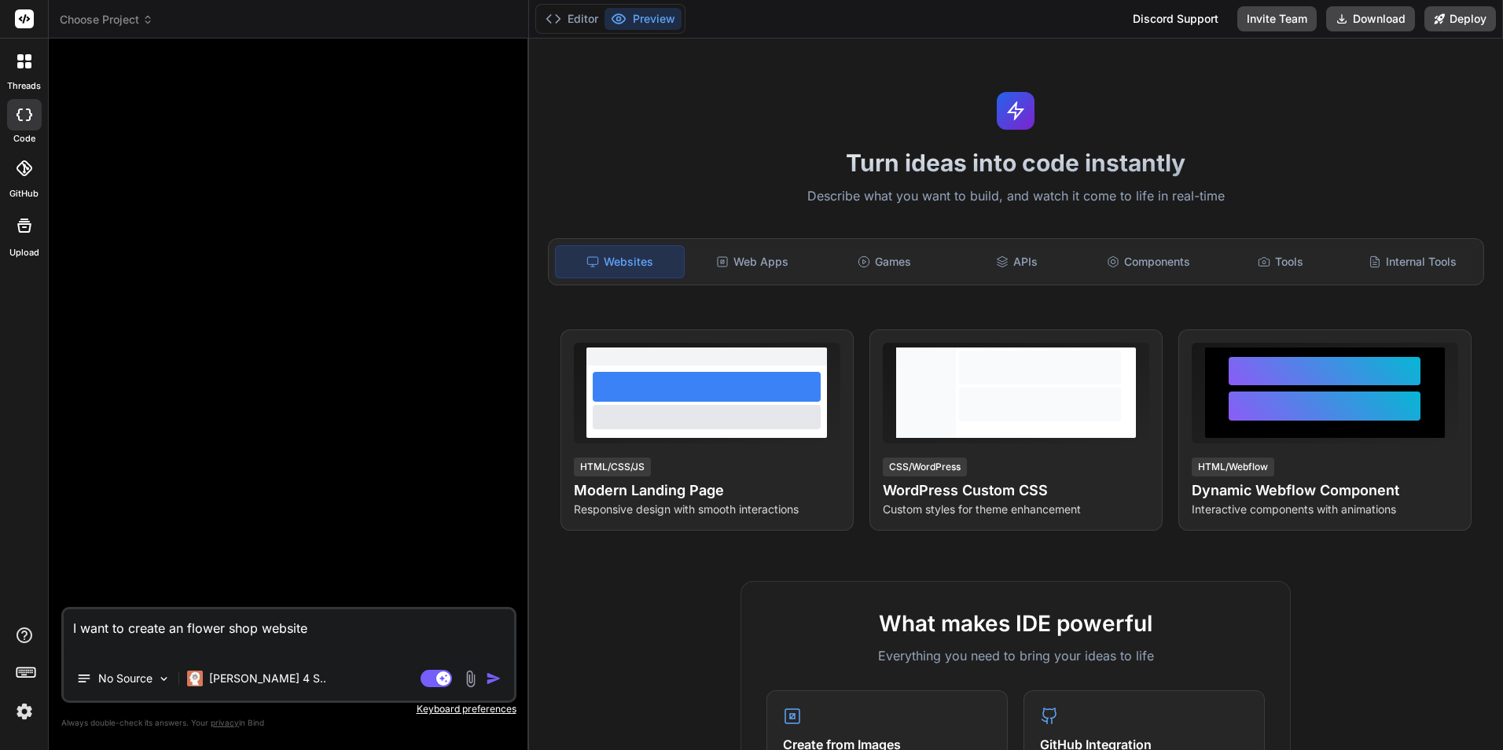
type textarea "x"
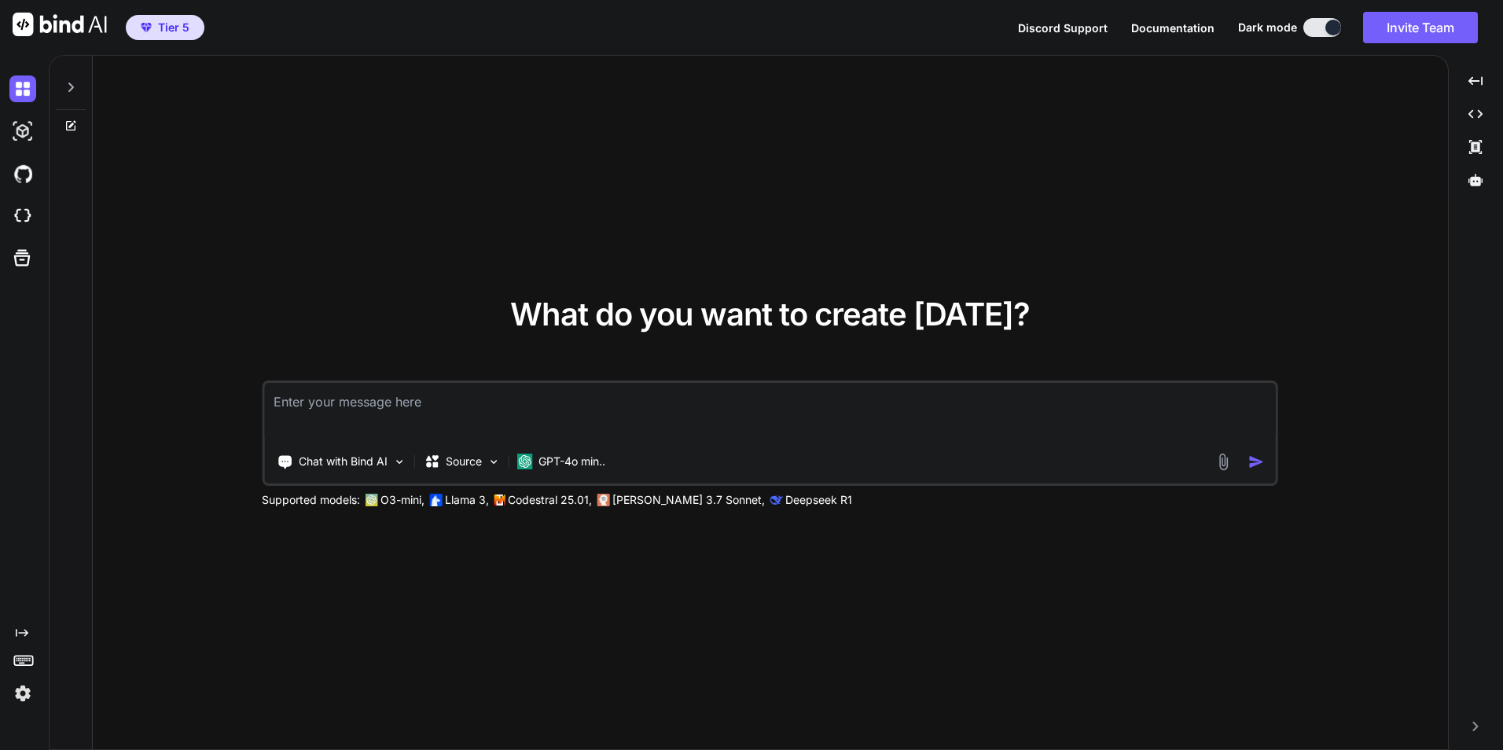
type textarea "x"
type textarea "I want to create an flower shop website"
type textarea "x"
type textarea "I want to create an flower shop website"
click at [1256, 454] on img "button" at bounding box center [1257, 462] width 17 height 17
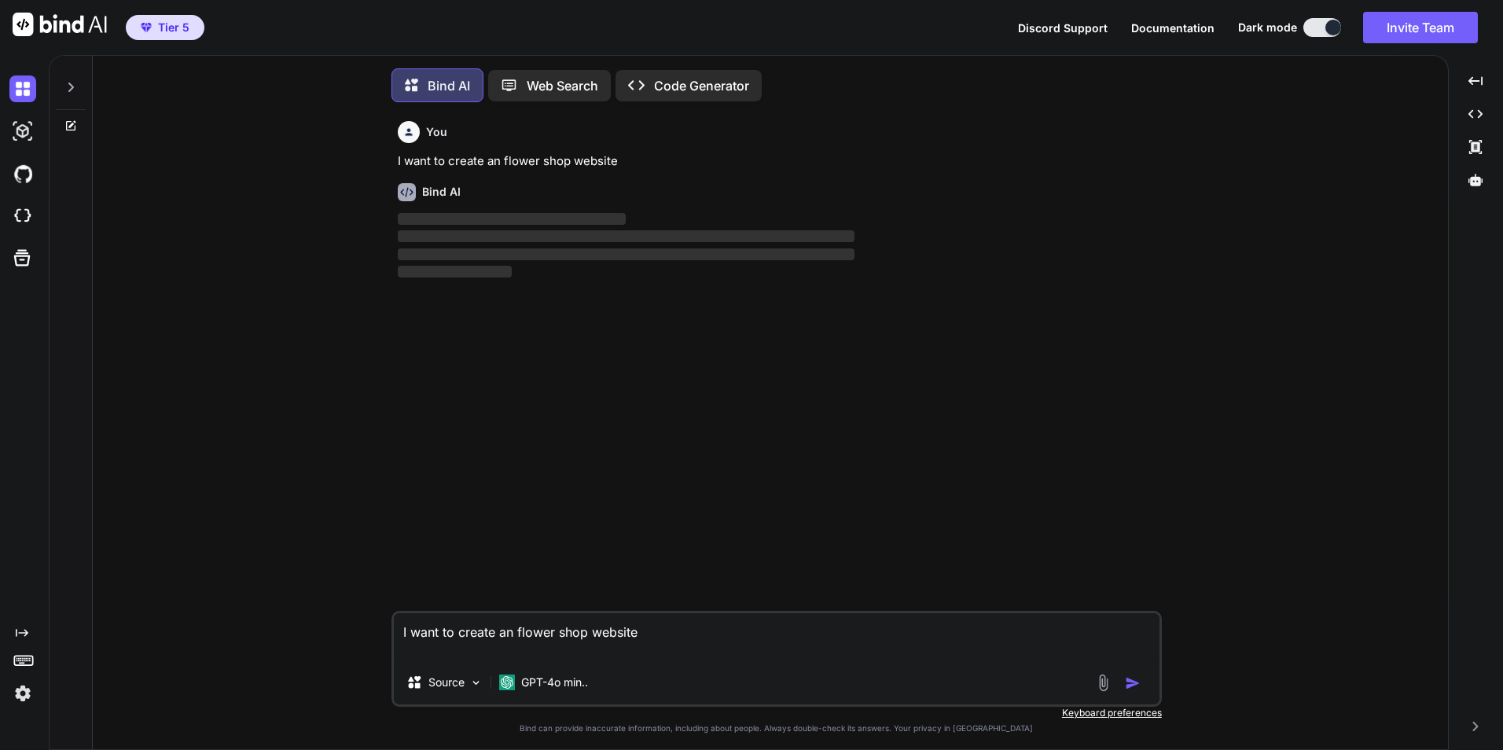
scroll to position [8, 0]
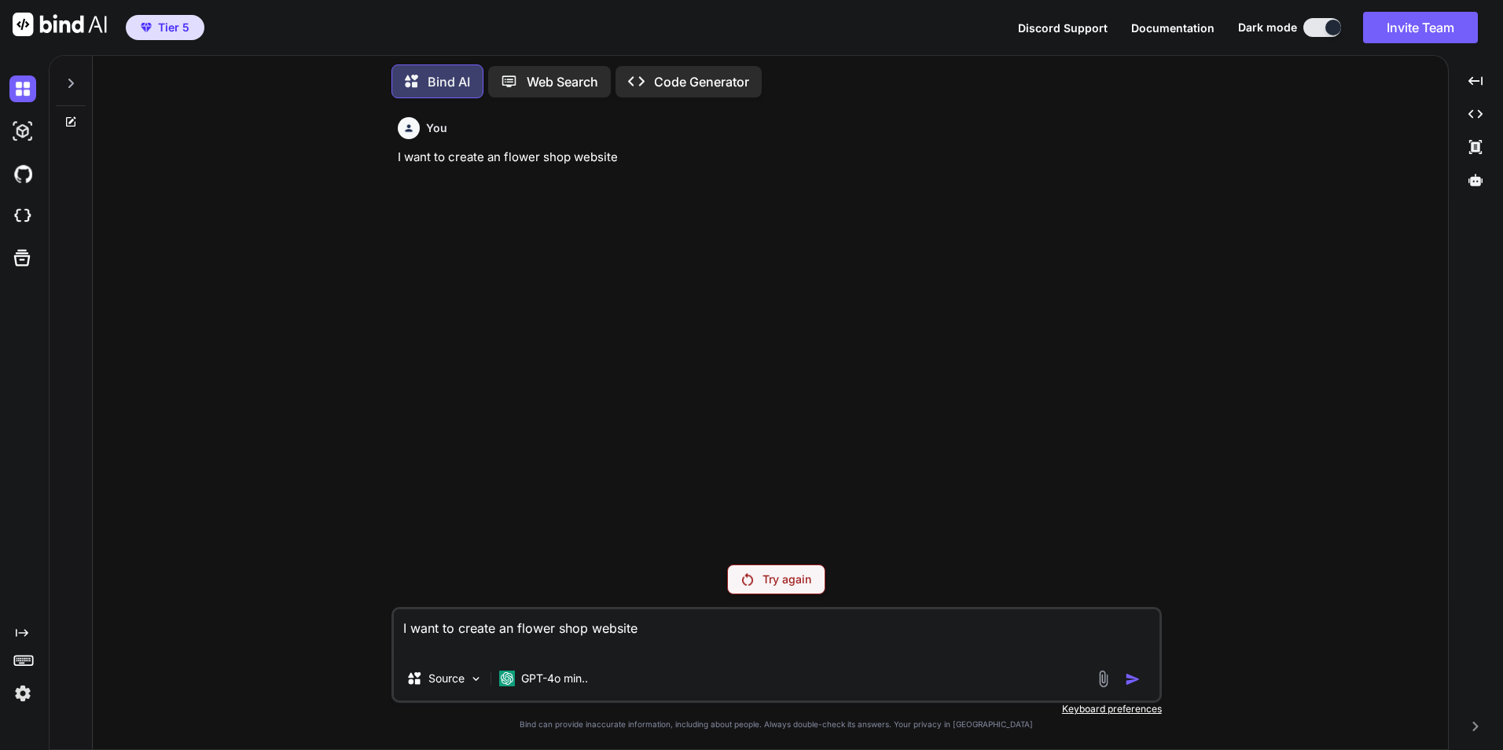
click at [32, 710] on div "Created with Pixso." at bounding box center [24, 402] width 49 height 695
click at [13, 695] on img at bounding box center [22, 693] width 27 height 27
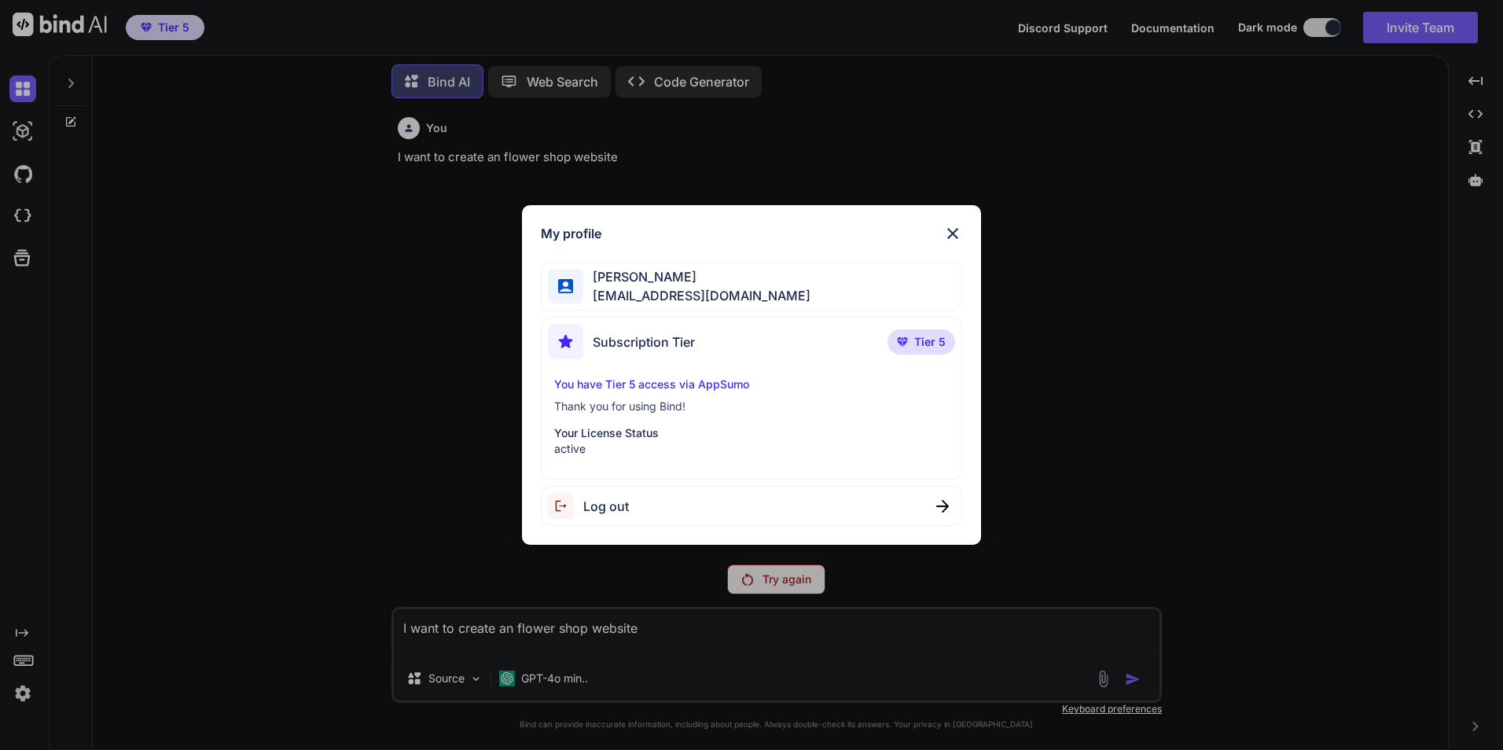
click at [723, 273] on div "Ernest Palafox ernestpx@gmail.com" at bounding box center [751, 287] width 421 height 50
click at [944, 225] on img at bounding box center [953, 233] width 19 height 19
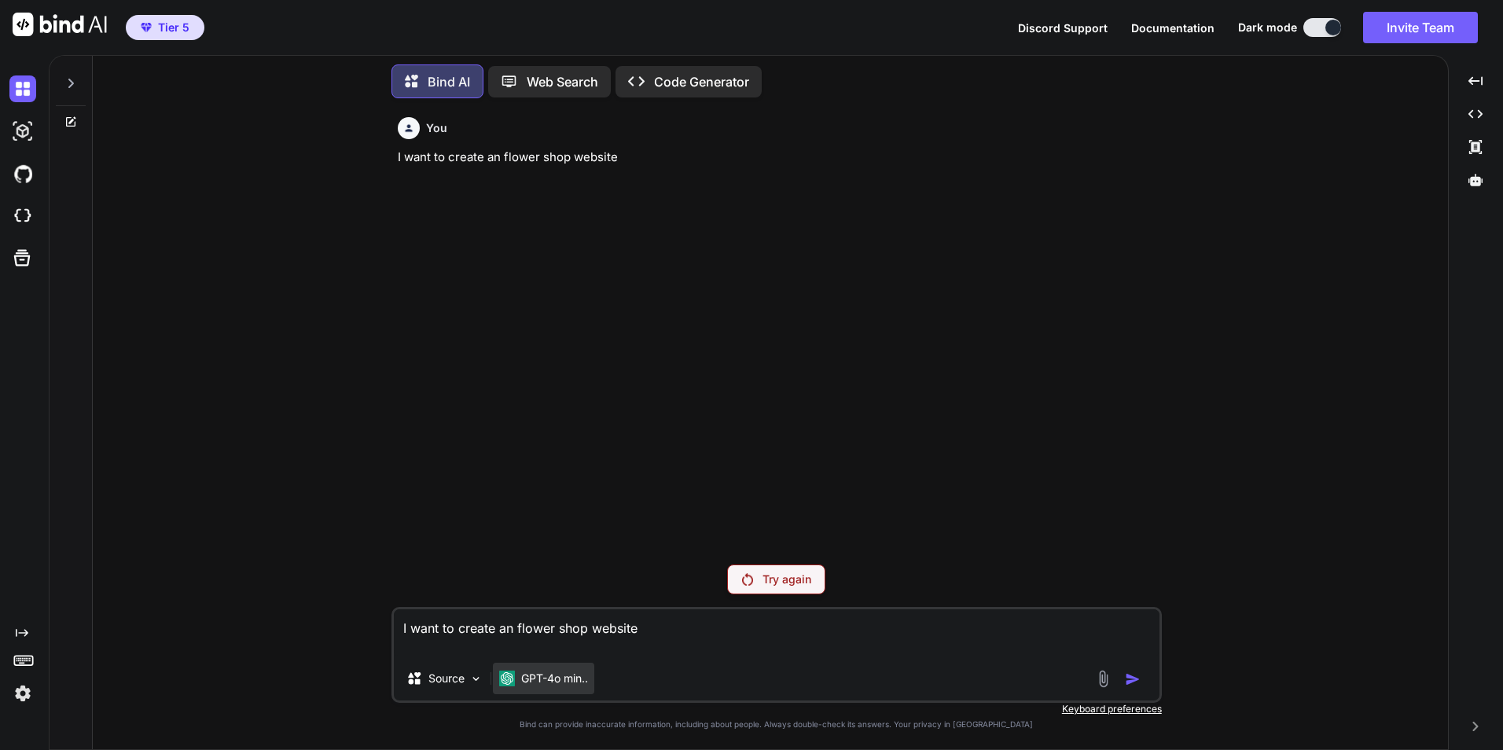
click at [567, 681] on p "GPT-4o min.." at bounding box center [554, 679] width 67 height 16
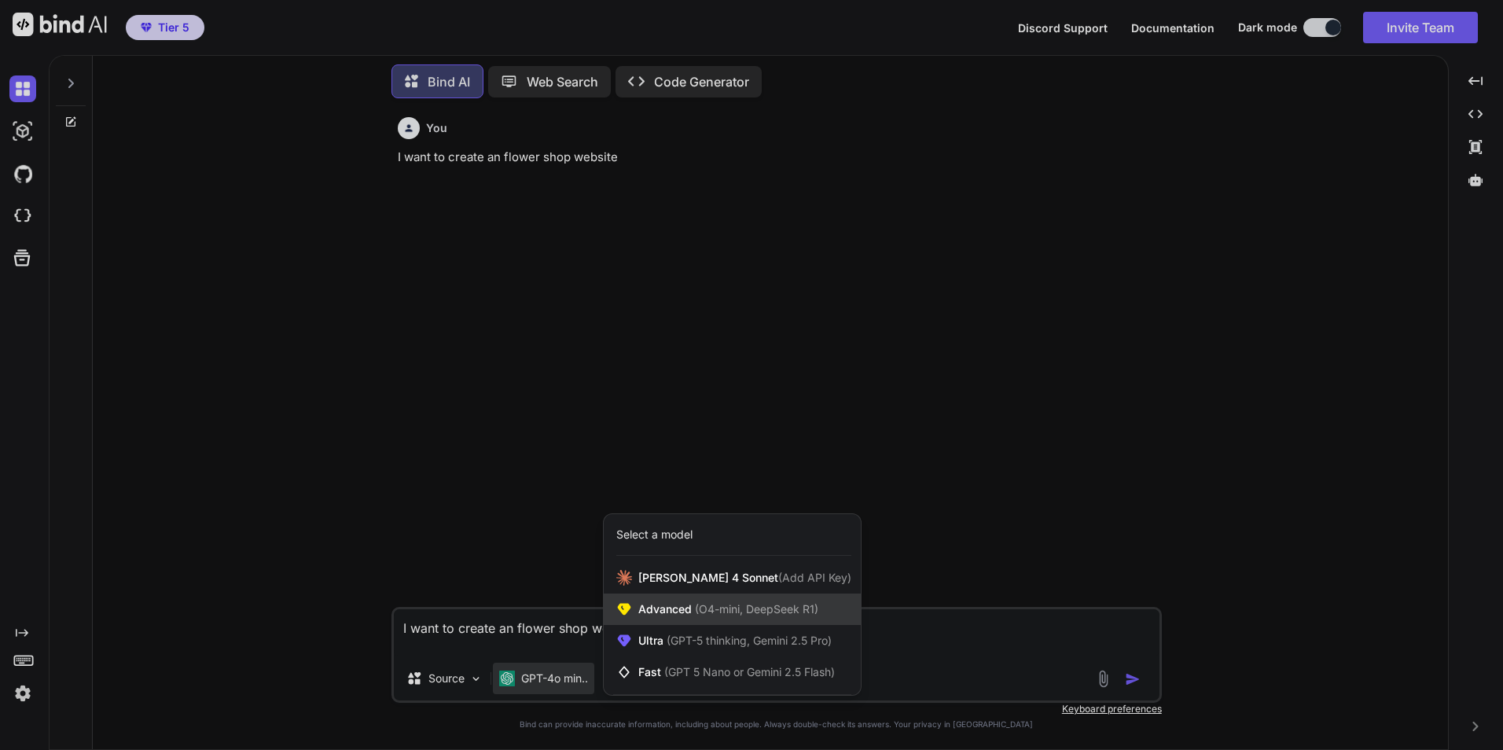
click at [671, 609] on span "Advanced (O4-mini, DeepSeek R1)" at bounding box center [728, 610] width 180 height 16
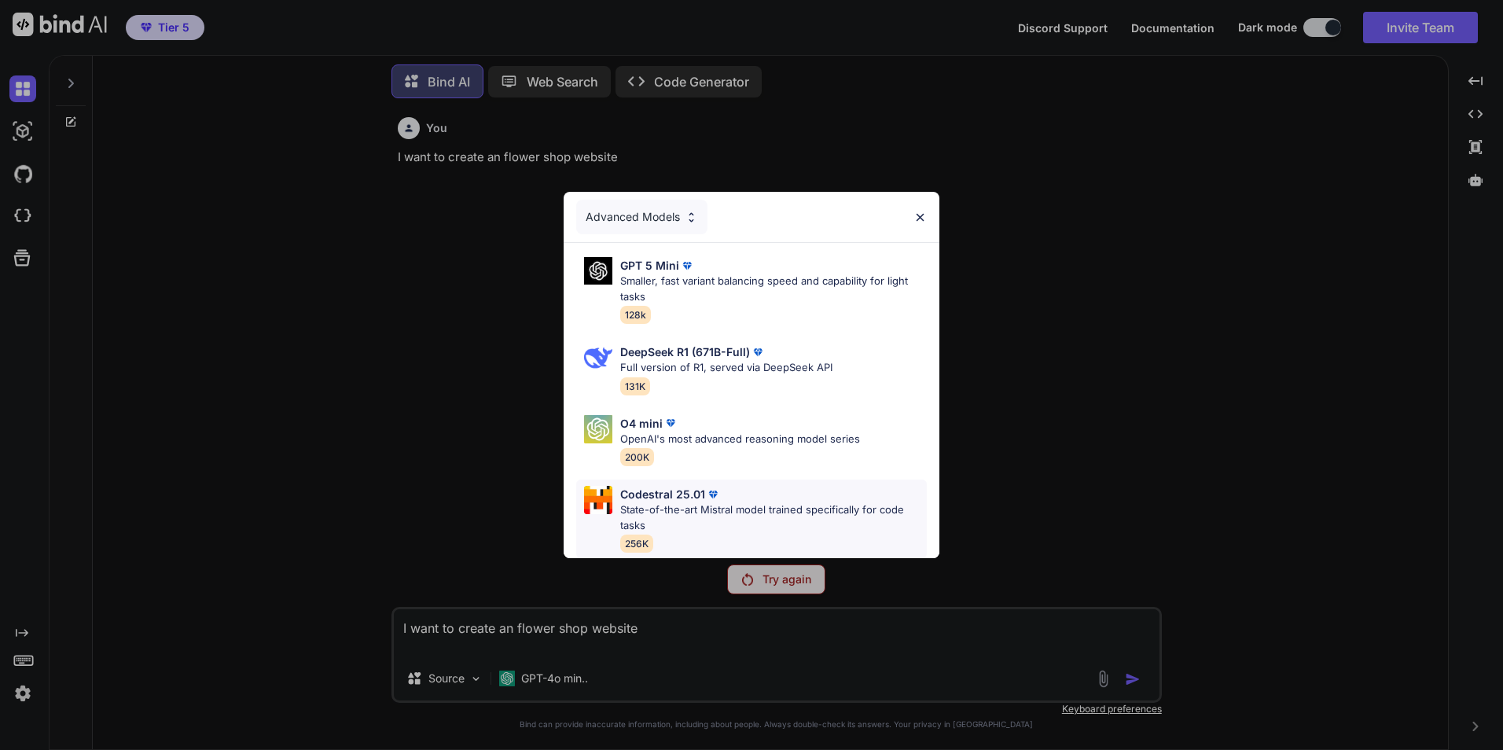
click at [638, 502] on p "State-of-the-art Mistral model trained specifically for code tasks" at bounding box center [773, 517] width 307 height 31
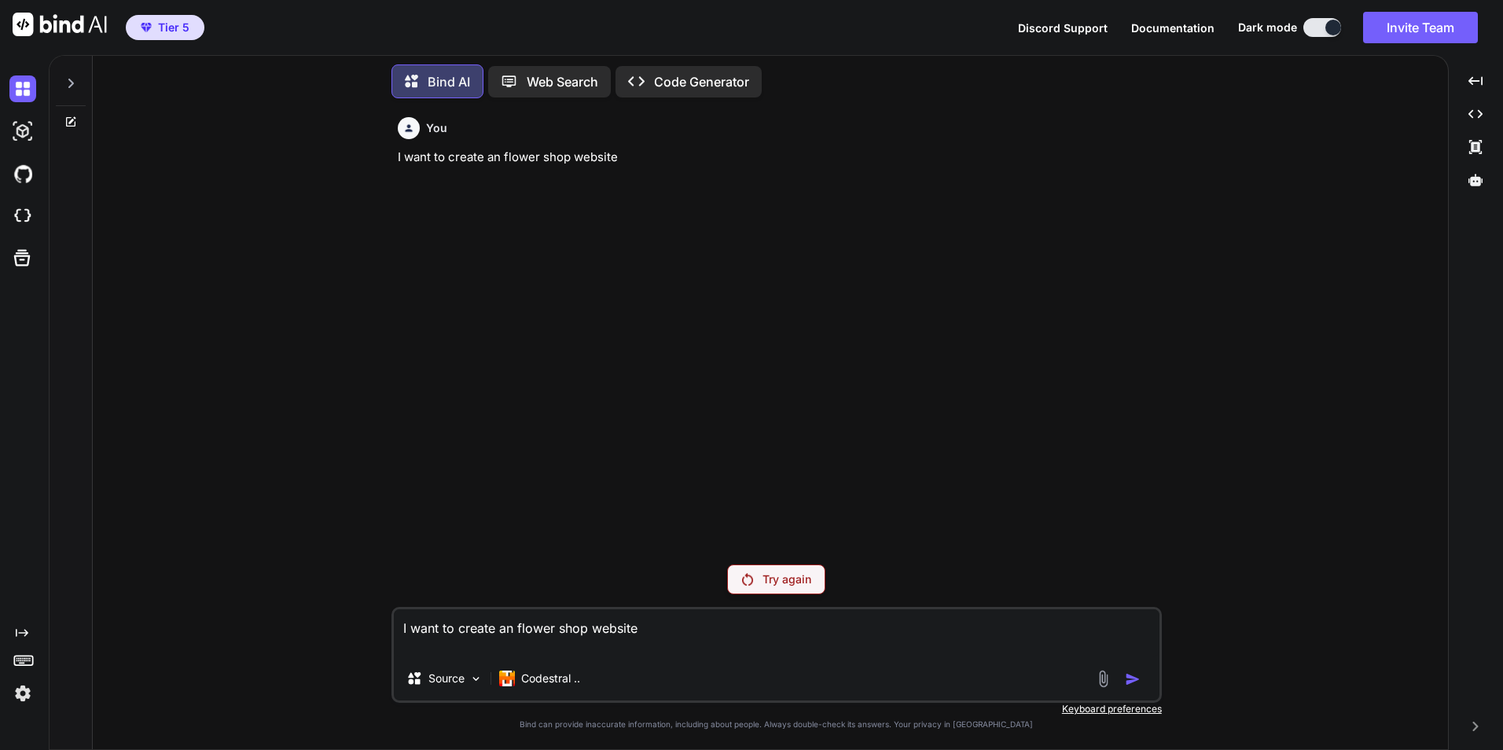
click at [743, 569] on div "Try again" at bounding box center [776, 580] width 98 height 30
click at [480, 674] on img at bounding box center [475, 678] width 13 height 13
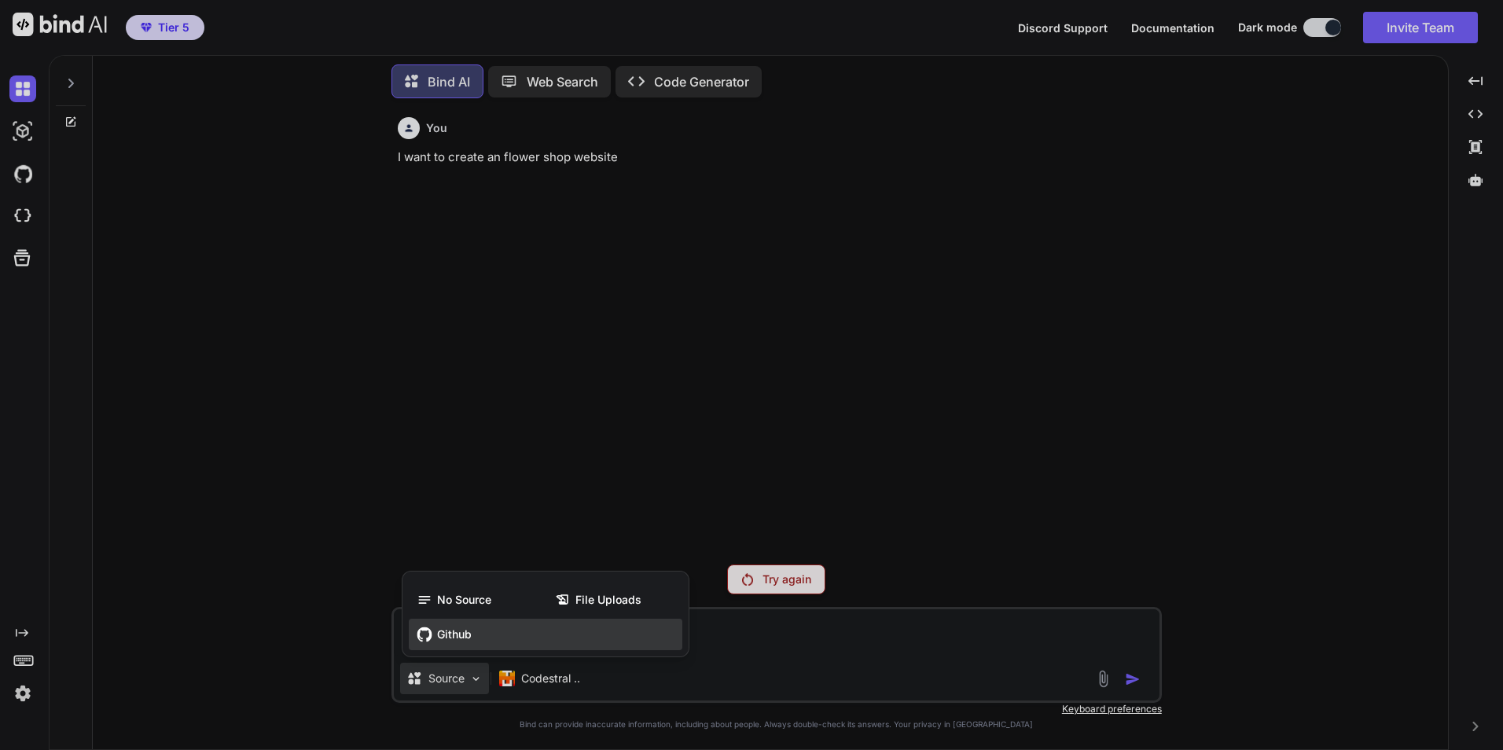
click at [458, 633] on span "Github" at bounding box center [454, 635] width 35 height 16
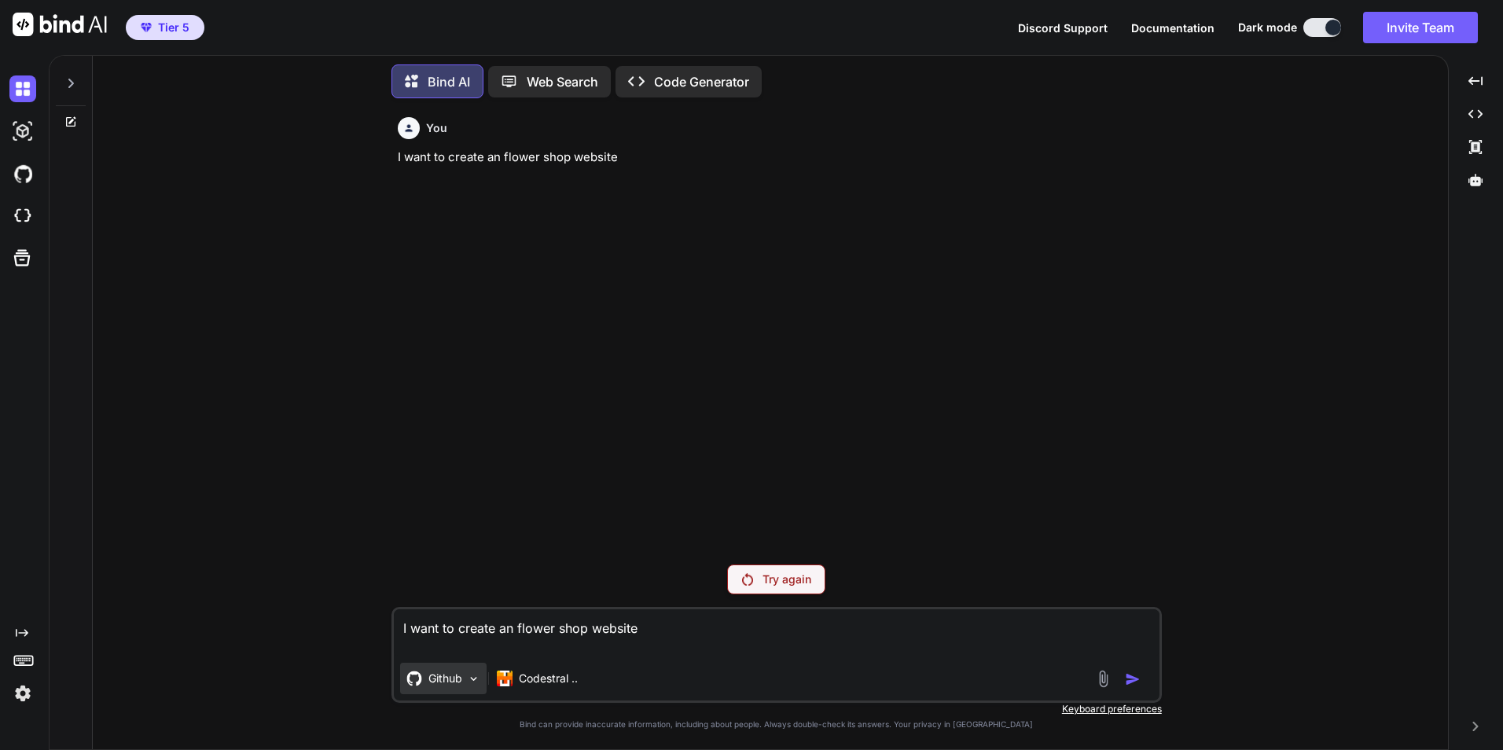
click at [473, 673] on img at bounding box center [473, 678] width 13 height 13
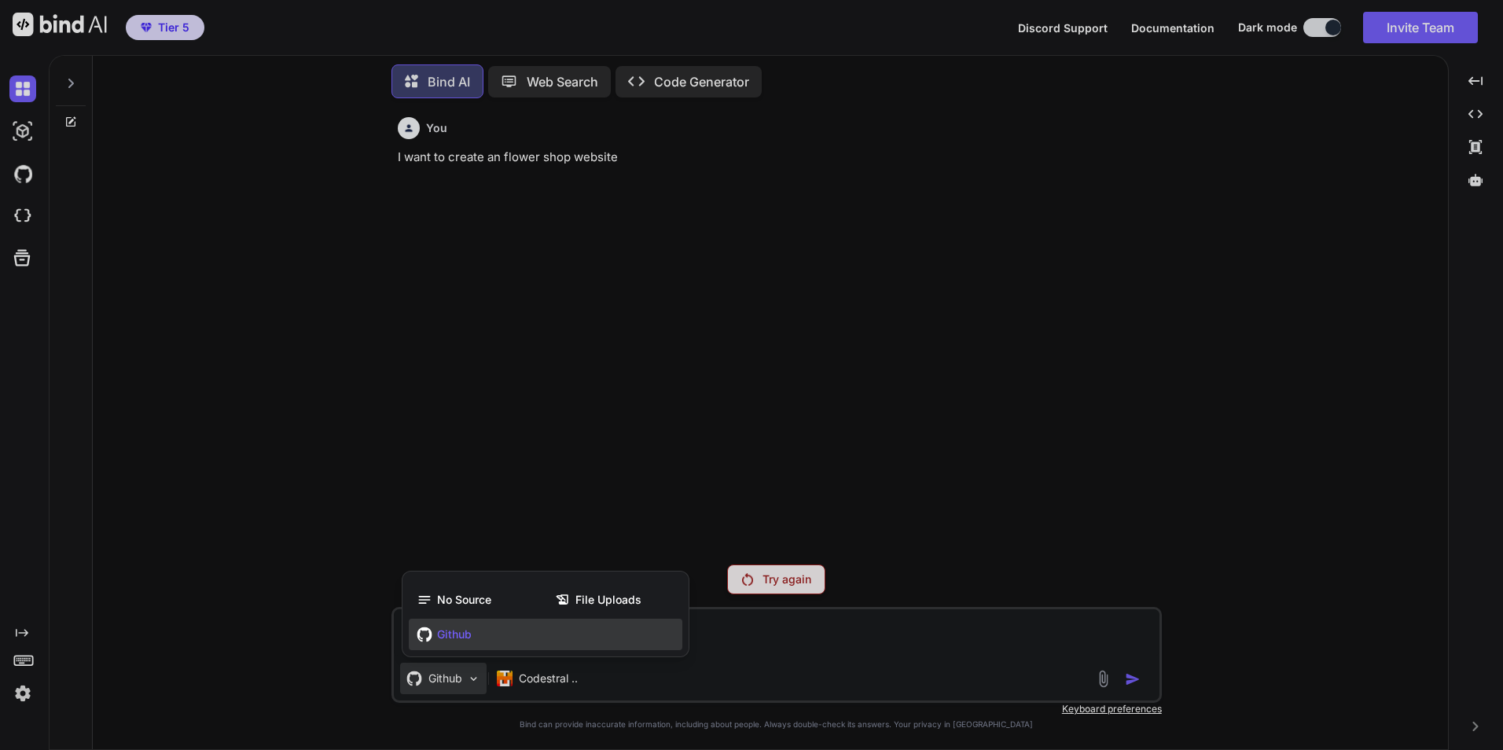
click at [466, 638] on span "Github" at bounding box center [454, 635] width 35 height 16
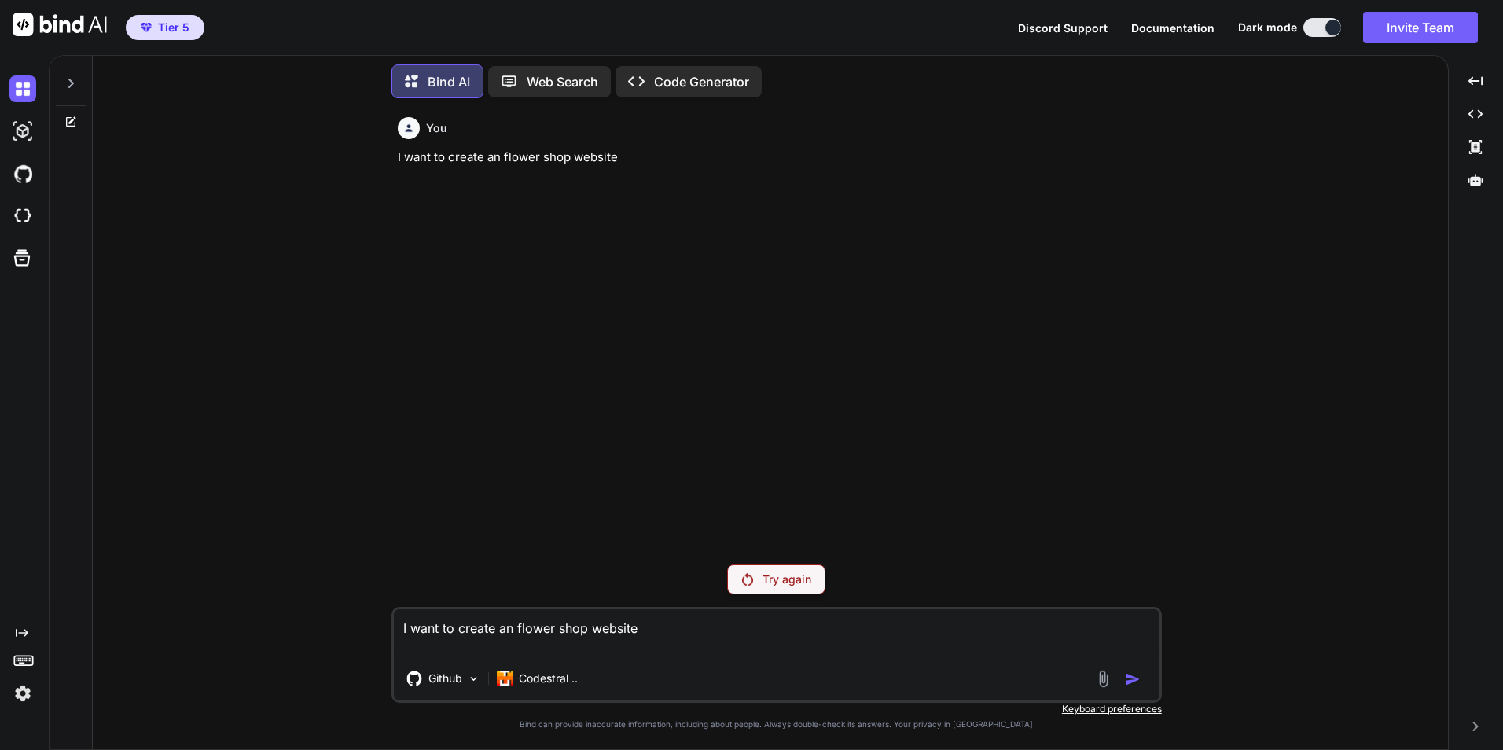
click at [743, 578] on img at bounding box center [747, 579] width 11 height 13
click at [543, 83] on p "Web Search" at bounding box center [563, 81] width 72 height 19
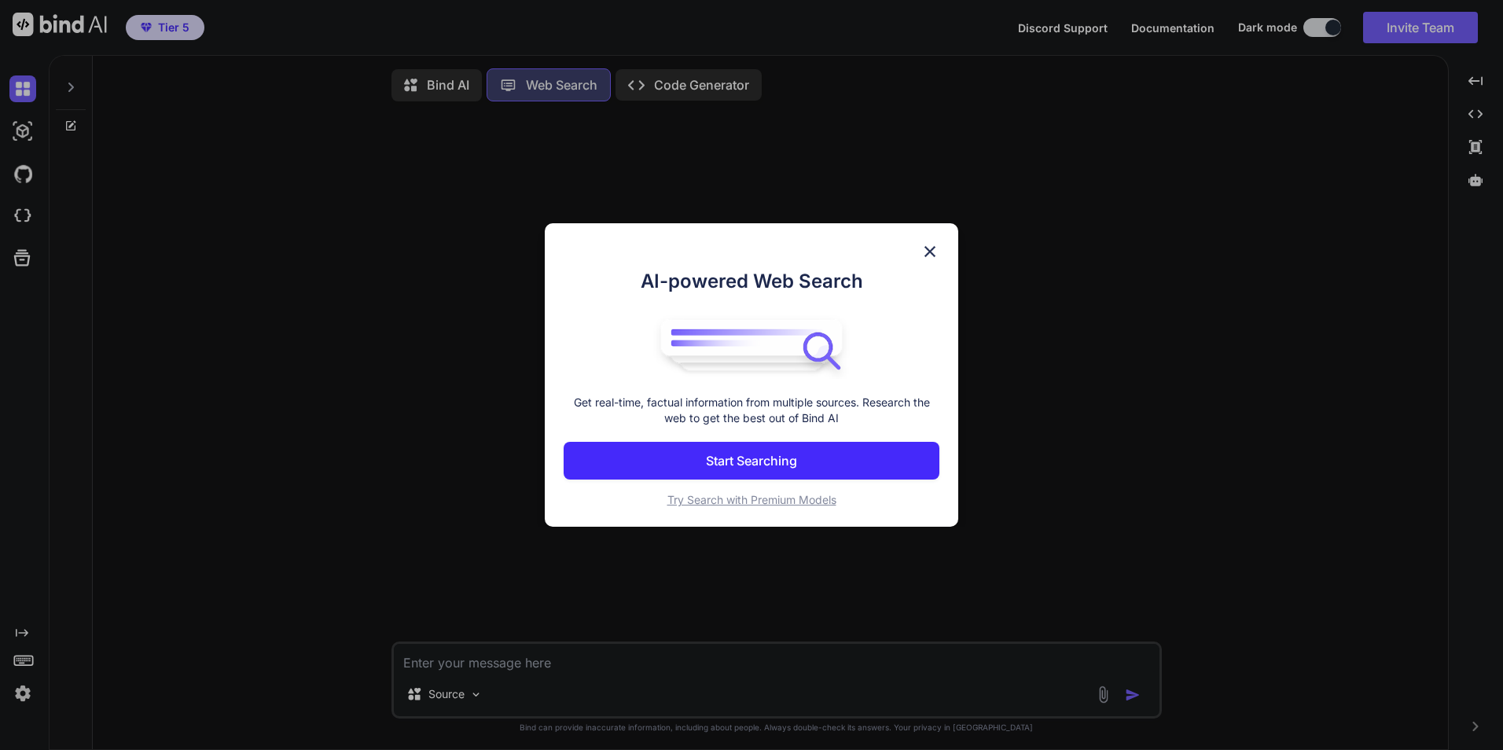
scroll to position [7, 0]
click at [927, 246] on img at bounding box center [930, 251] width 19 height 19
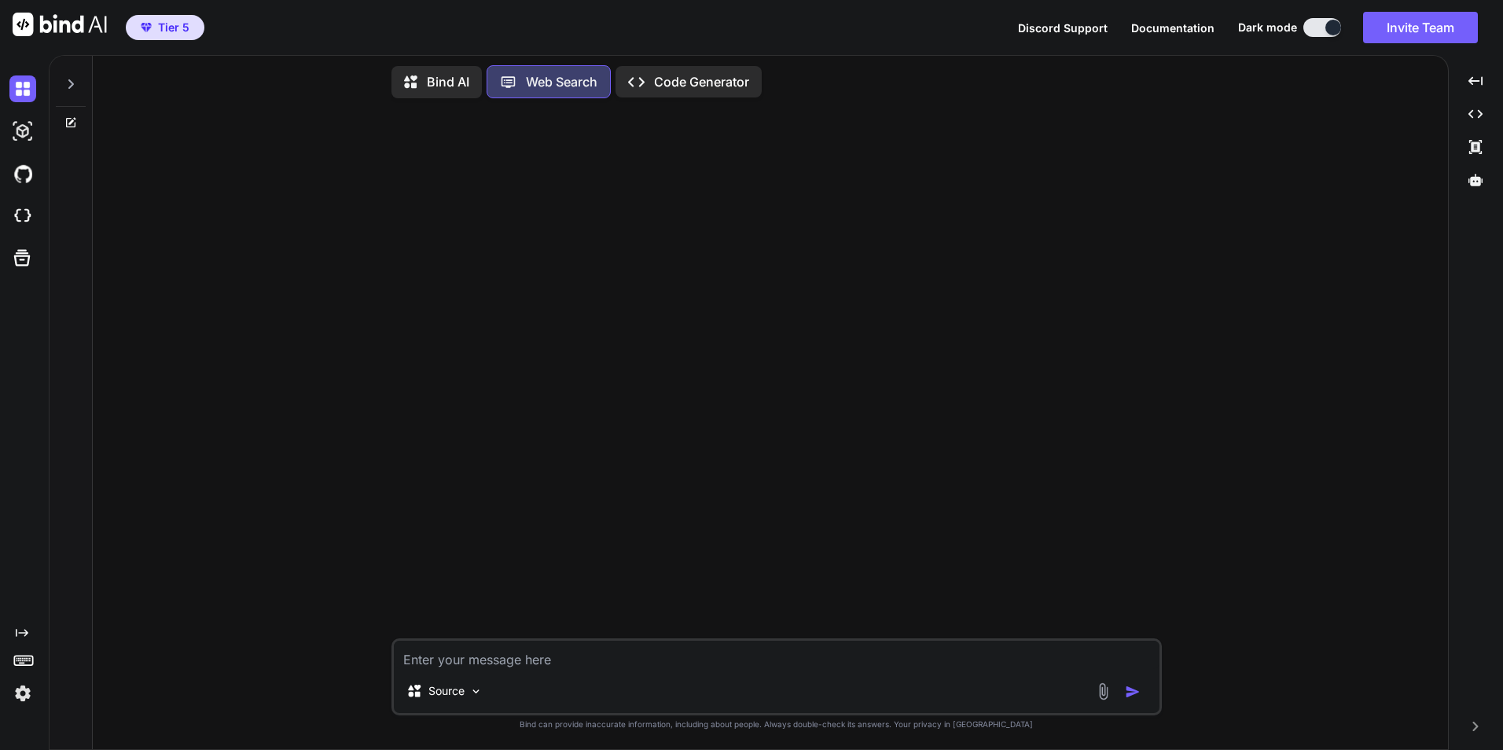
click at [672, 80] on p "Code Generator" at bounding box center [701, 81] width 95 height 19
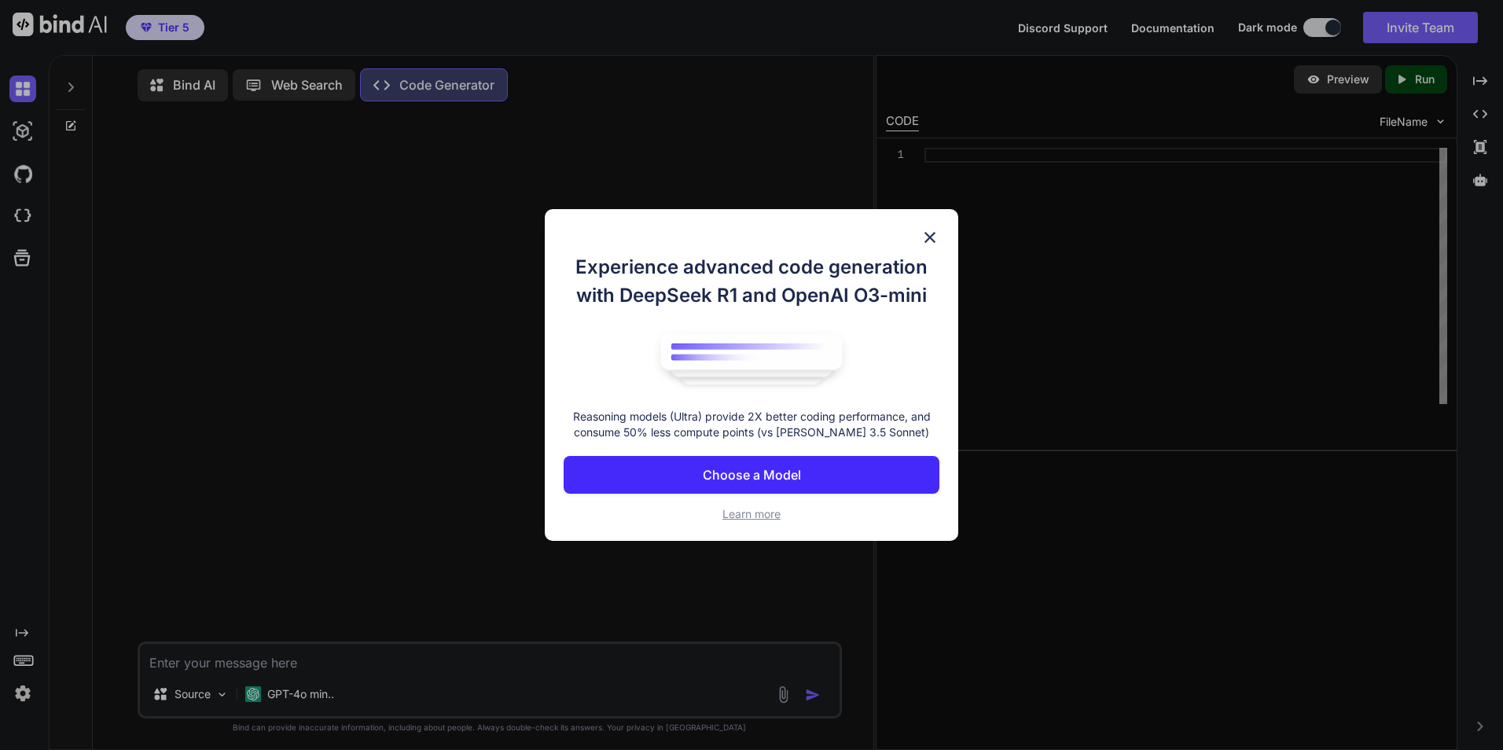
click at [778, 474] on p "Choose a Model" at bounding box center [752, 474] width 98 height 19
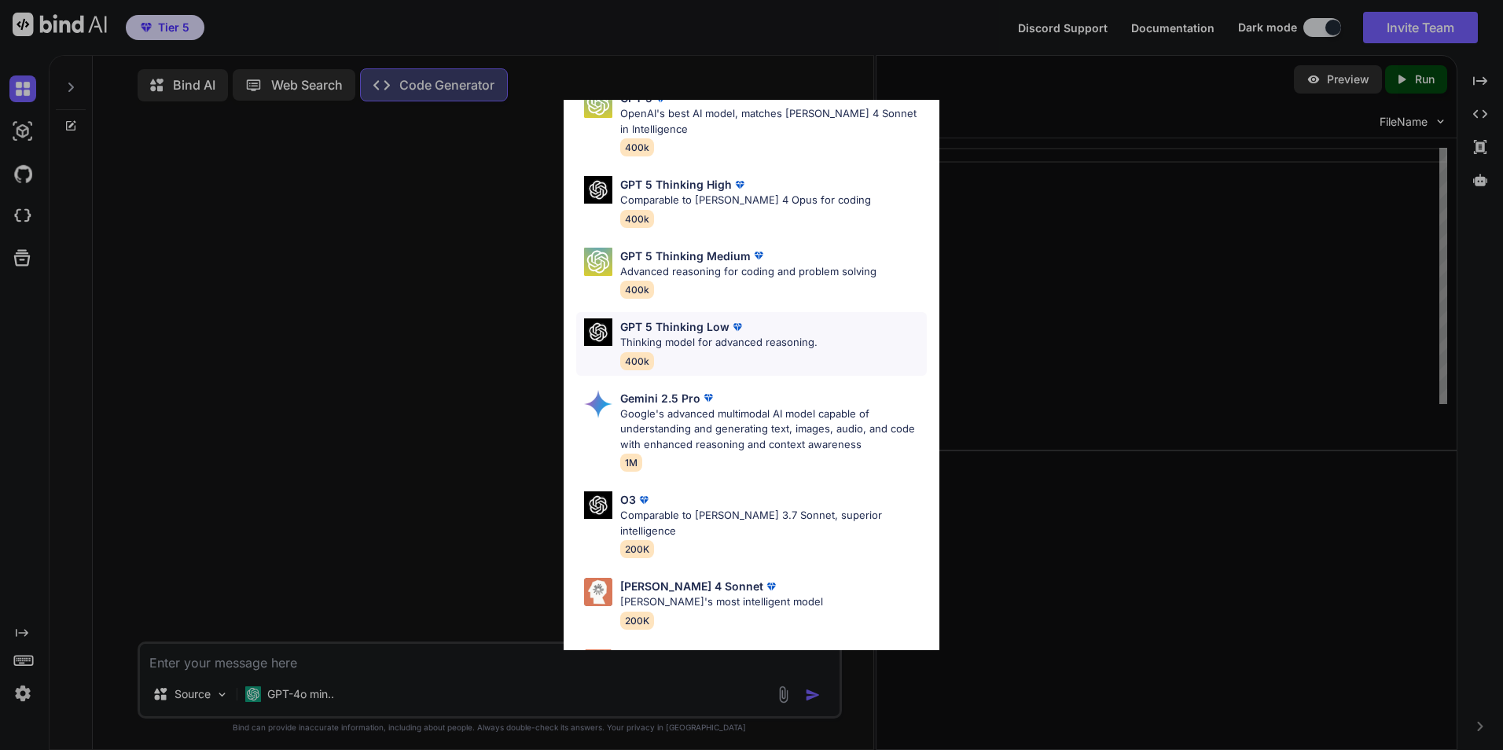
scroll to position [79, 0]
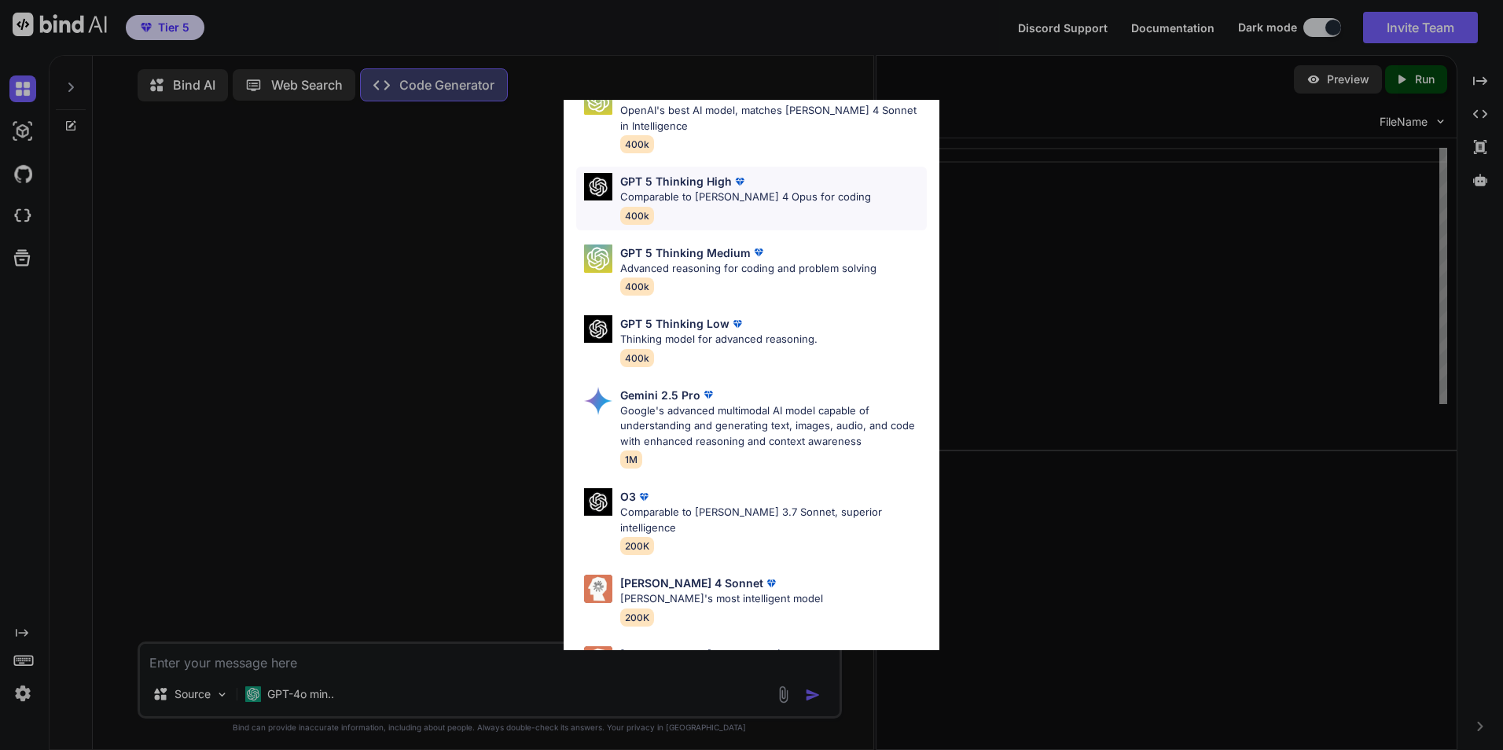
click at [667, 202] on p "Comparable to Claude 4 Opus for coding" at bounding box center [745, 197] width 251 height 16
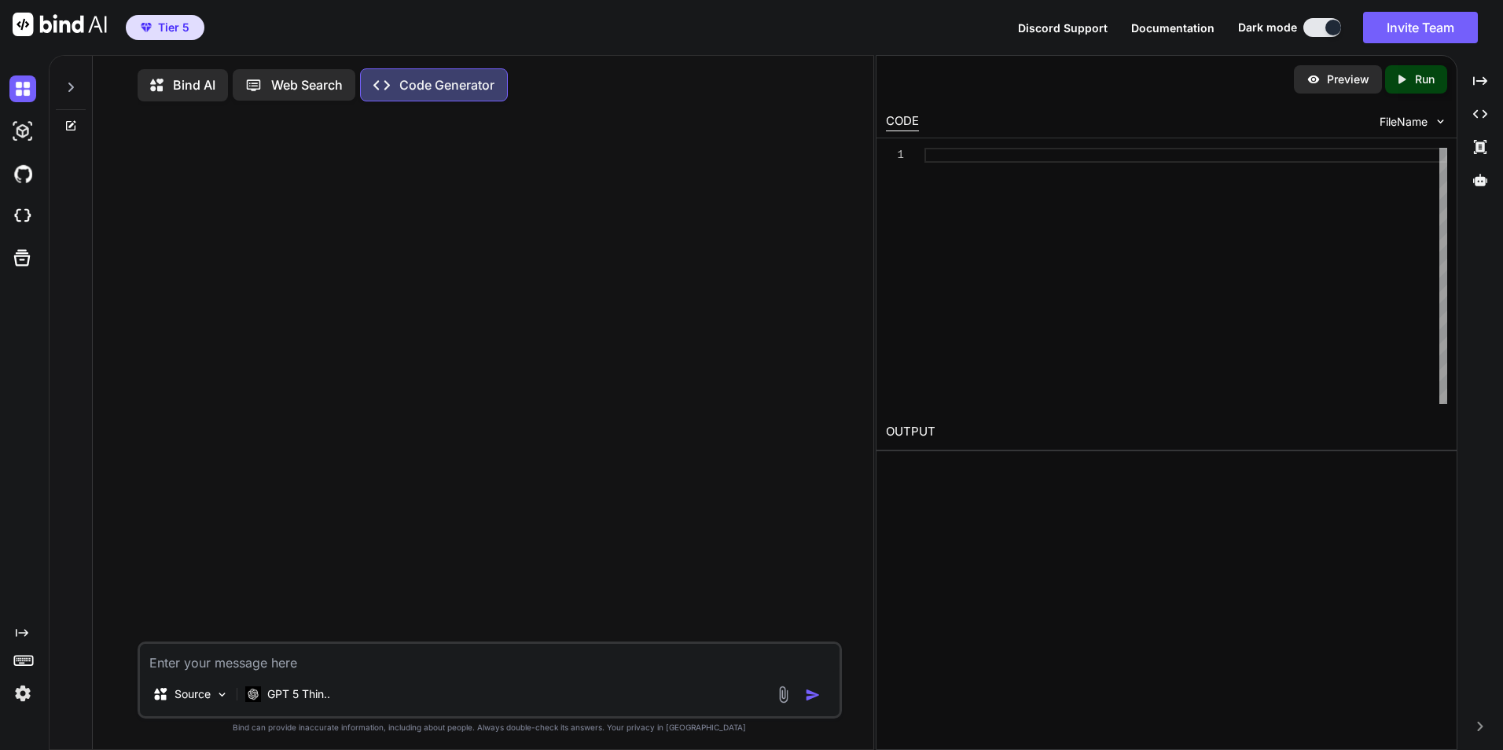
click at [186, 654] on textarea at bounding box center [490, 658] width 700 height 28
paste textarea "I want to create an flower shop website"
type textarea "x"
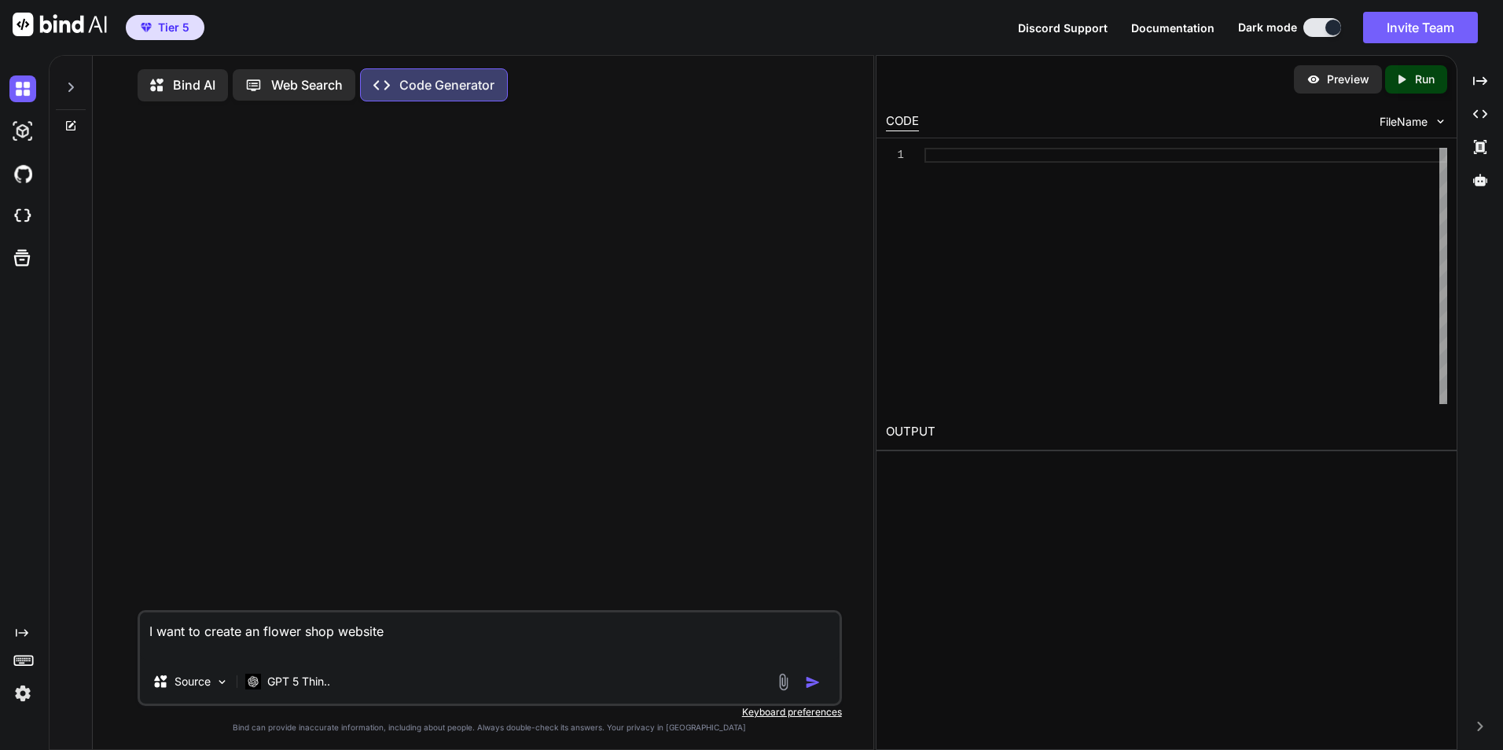
type textarea "I want to create an flower shop website"
click at [811, 684] on img "button" at bounding box center [813, 683] width 16 height 16
type textarea "x"
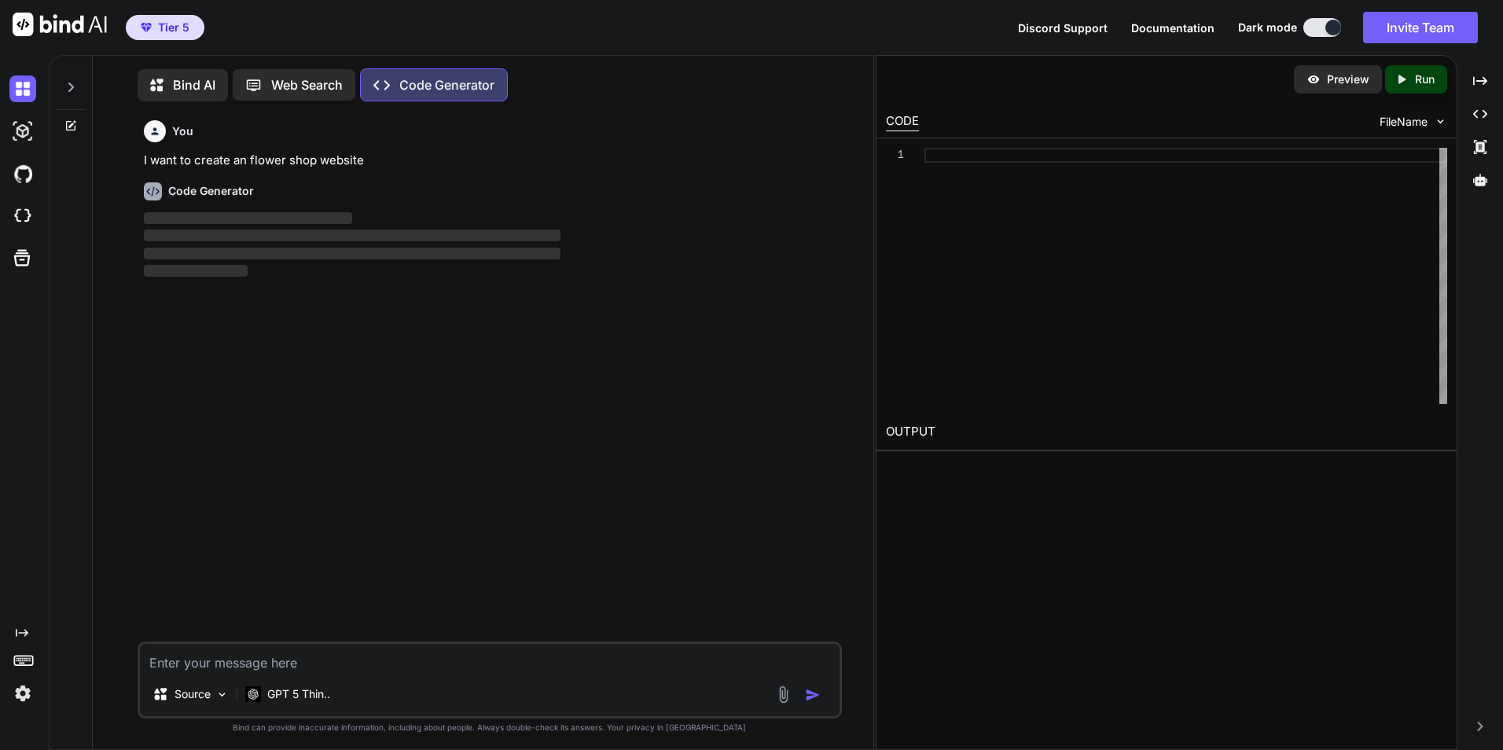
scroll to position [7, 0]
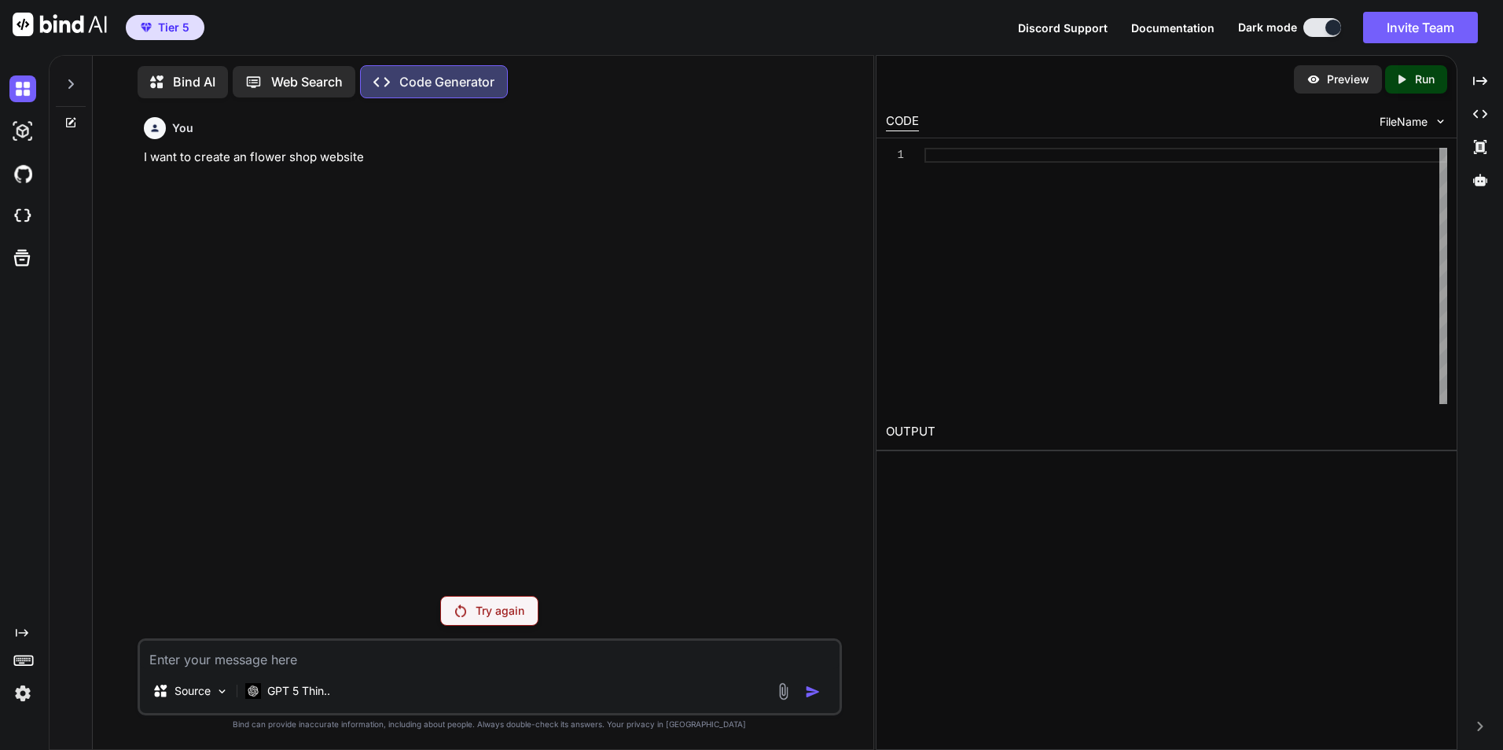
click at [24, 696] on img at bounding box center [22, 693] width 27 height 27
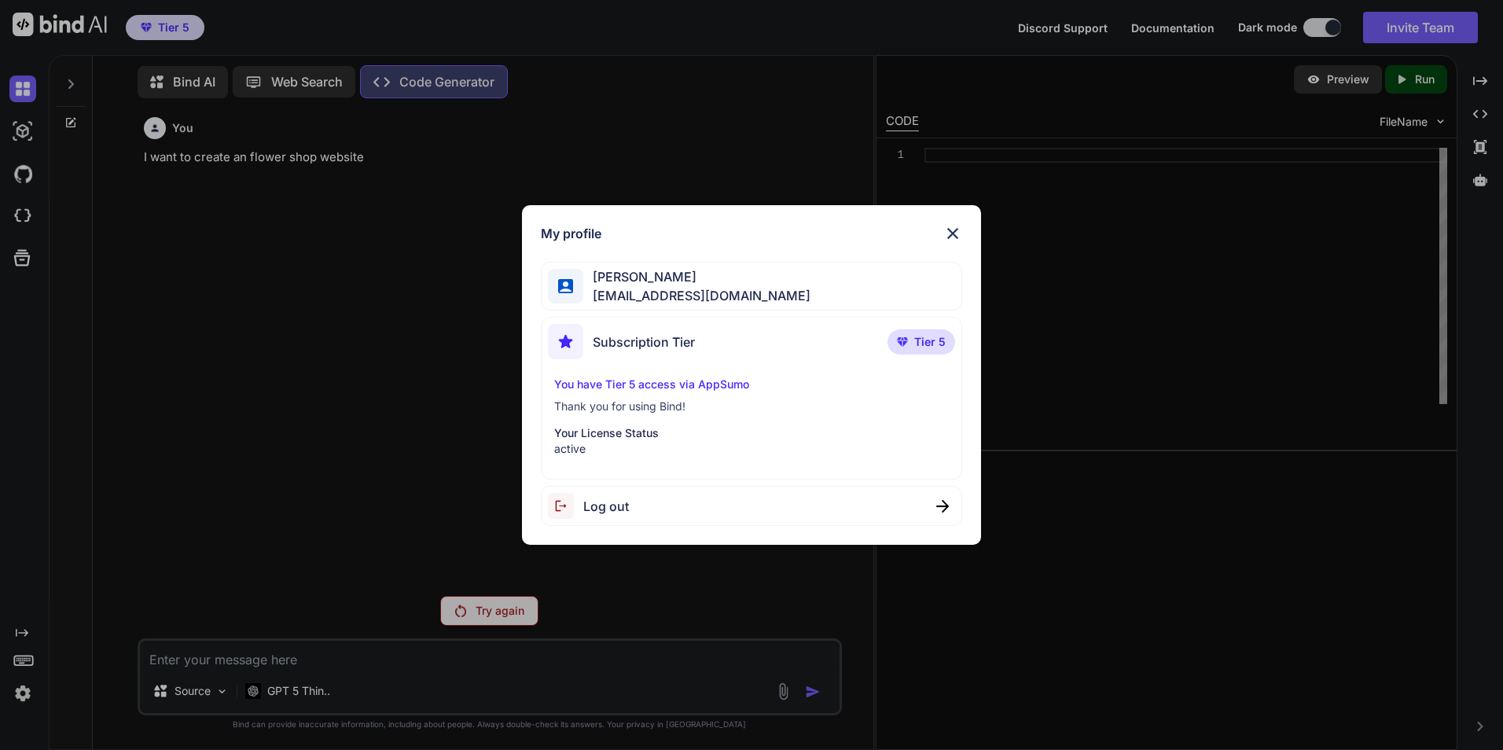
click at [24, 696] on div "My profile Ernest Palafox ernestpx@gmail.com Subscription Tier Tier 5 You have …" at bounding box center [751, 375] width 1503 height 750
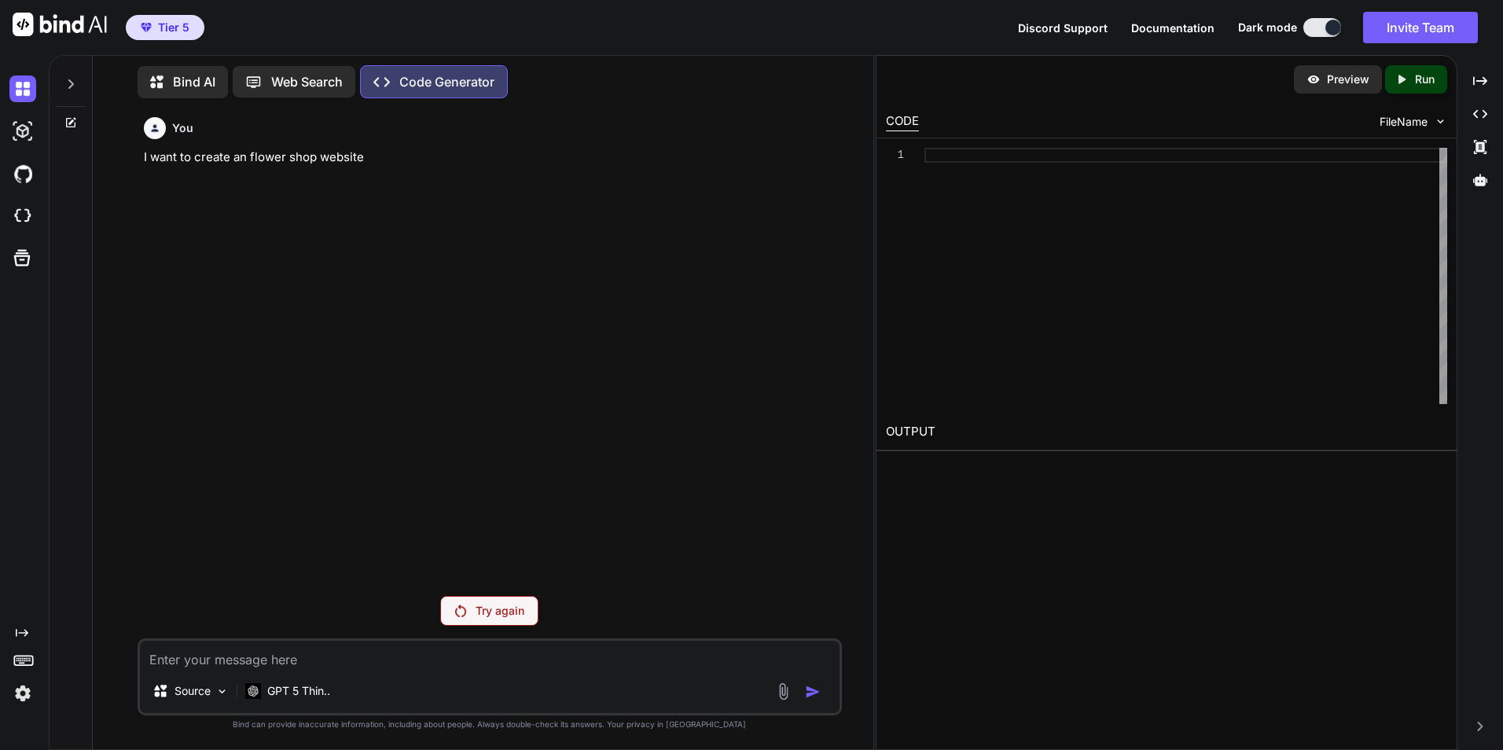
click at [22, 664] on icon at bounding box center [24, 660] width 22 height 22
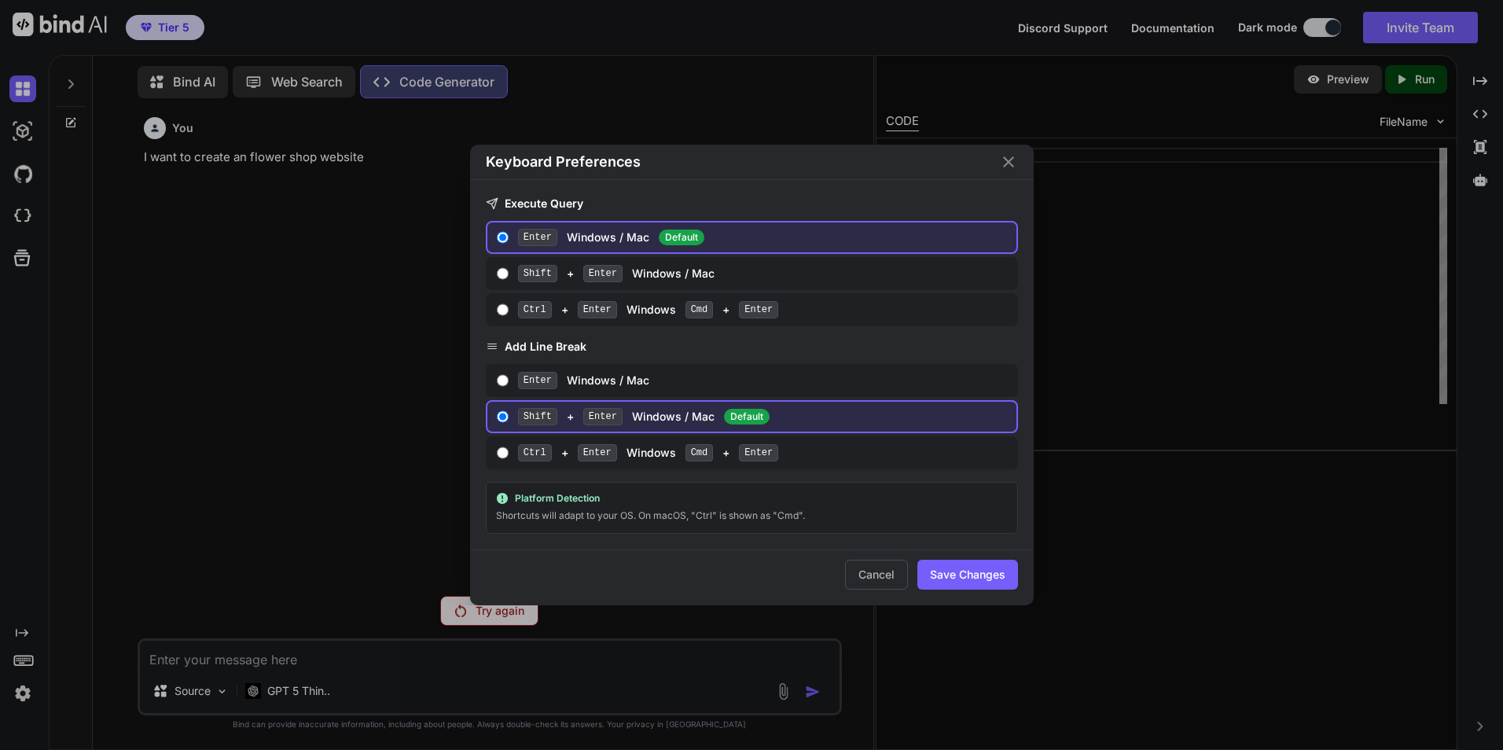
click at [21, 664] on div "Keyboard Preferences Execute Query Enter Windows / Mac Default Shift + Enter Wi…" at bounding box center [751, 375] width 1503 height 750
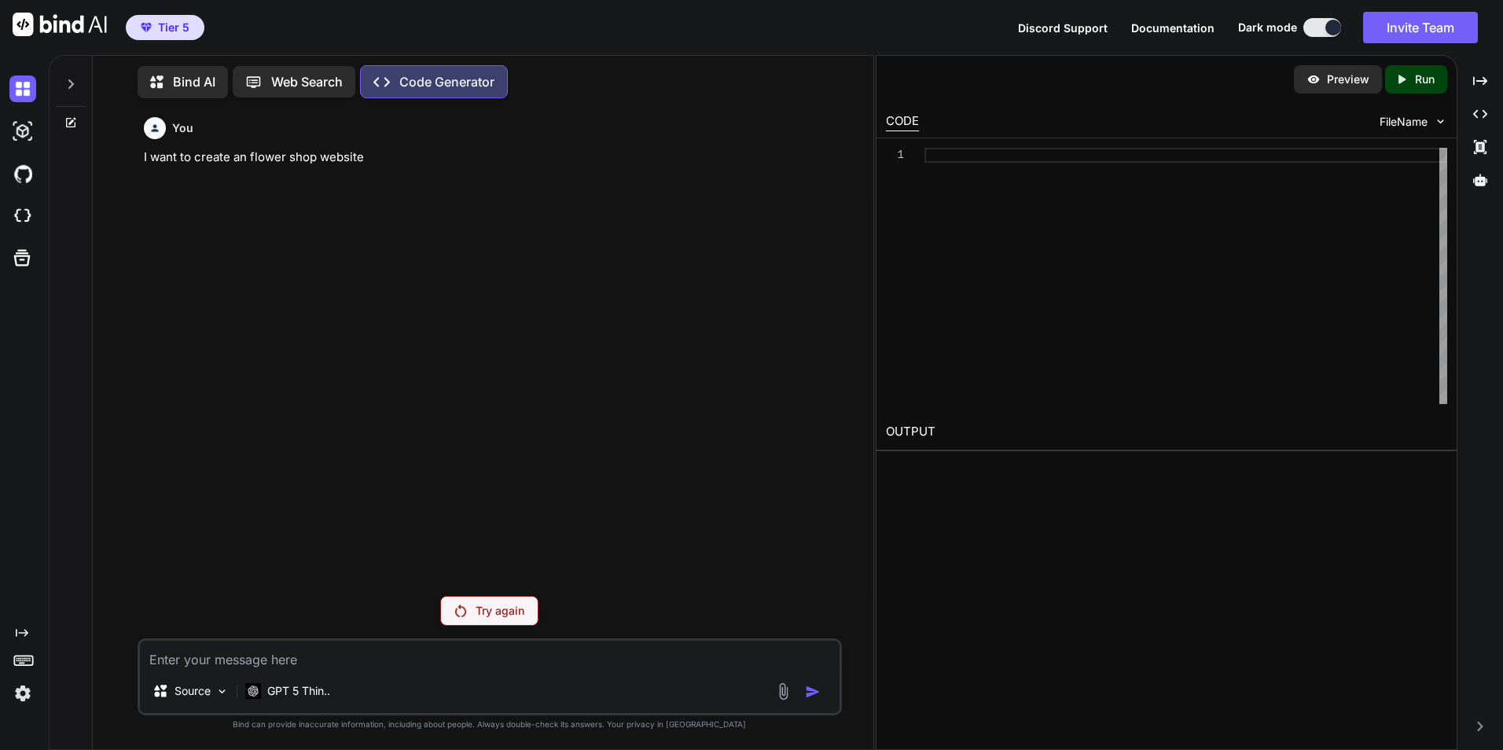
click at [298, 642] on textarea at bounding box center [490, 655] width 700 height 28
type textarea "x"
type textarea "h"
type textarea "x"
type textarea "he"
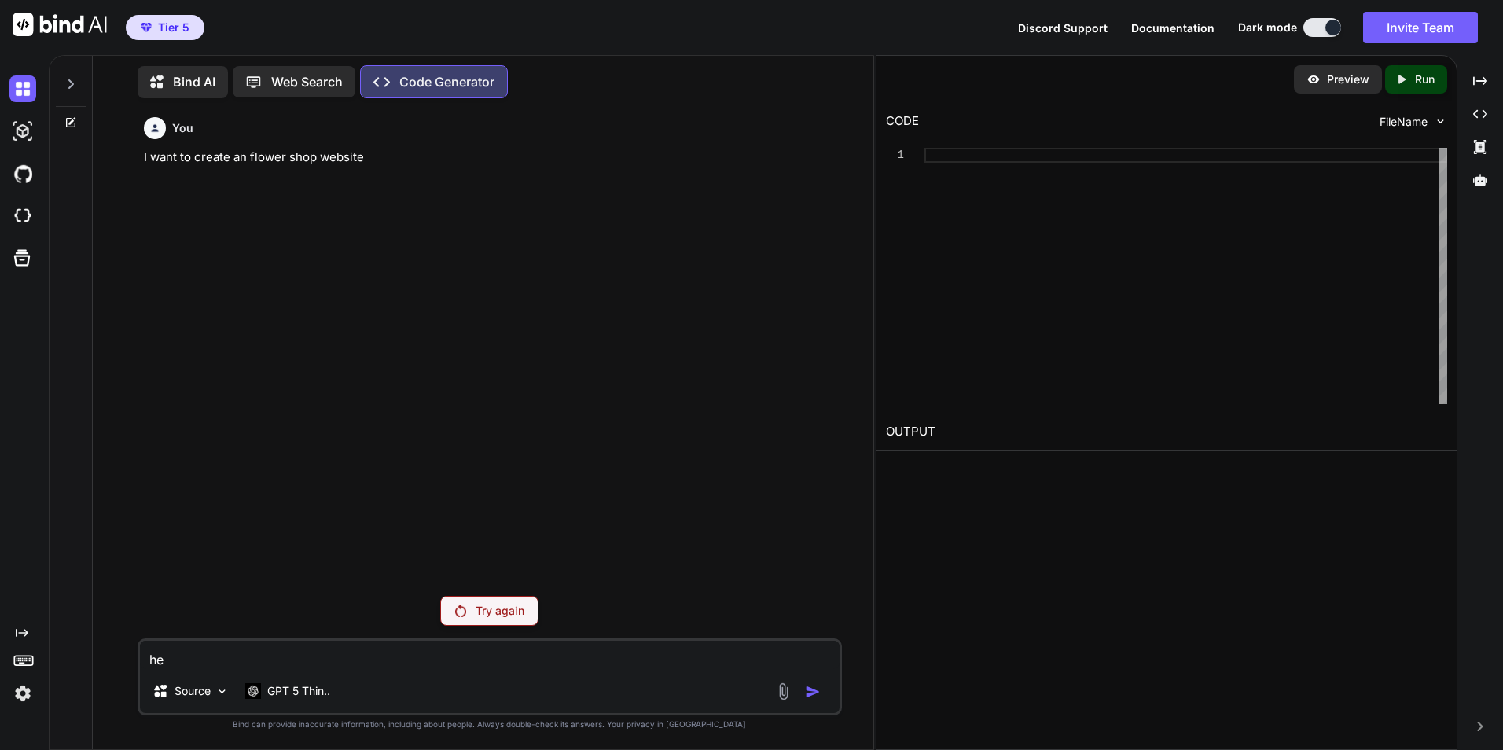
type textarea "x"
type textarea "hel"
type textarea "x"
type textarea "hell"
type textarea "x"
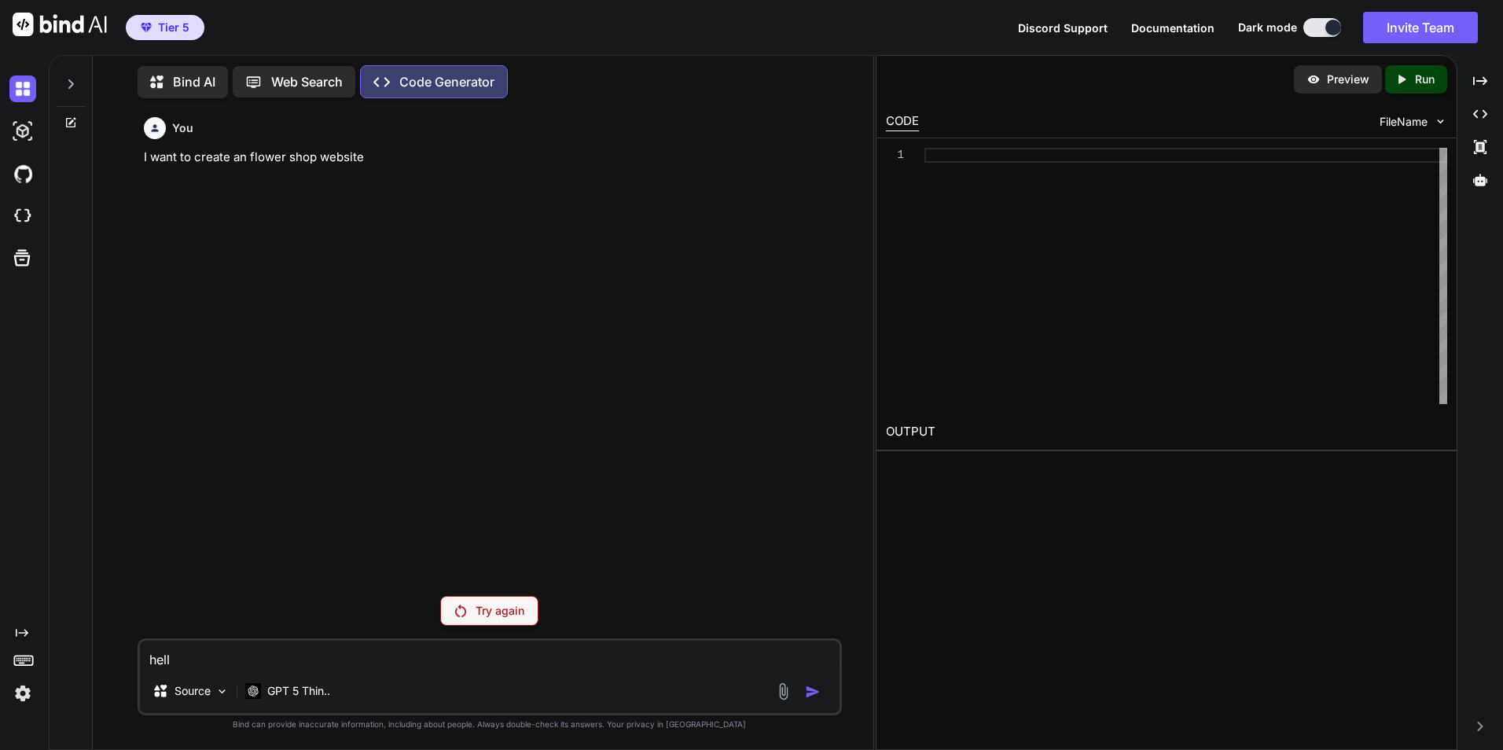
type textarea "hello"
type textarea "x"
type textarea "hello"
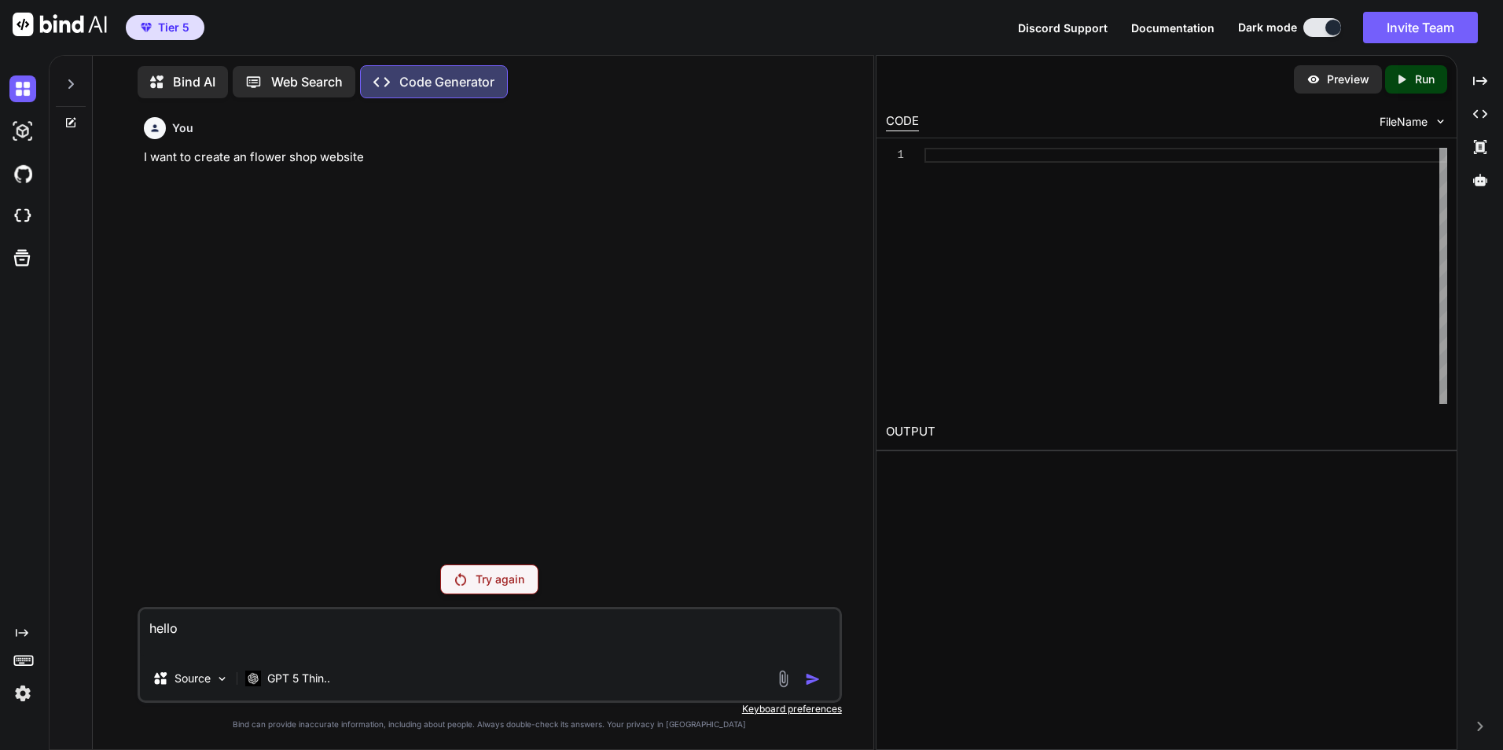
type textarea "x"
type textarea "hello"
click at [1475, 719] on div "Created with Pixso. Created with Pixso. Created with Pixso. Created with Pixso." at bounding box center [1480, 409] width 33 height 683
click at [1475, 728] on div "Created with Pixso." at bounding box center [1480, 726] width 33 height 9
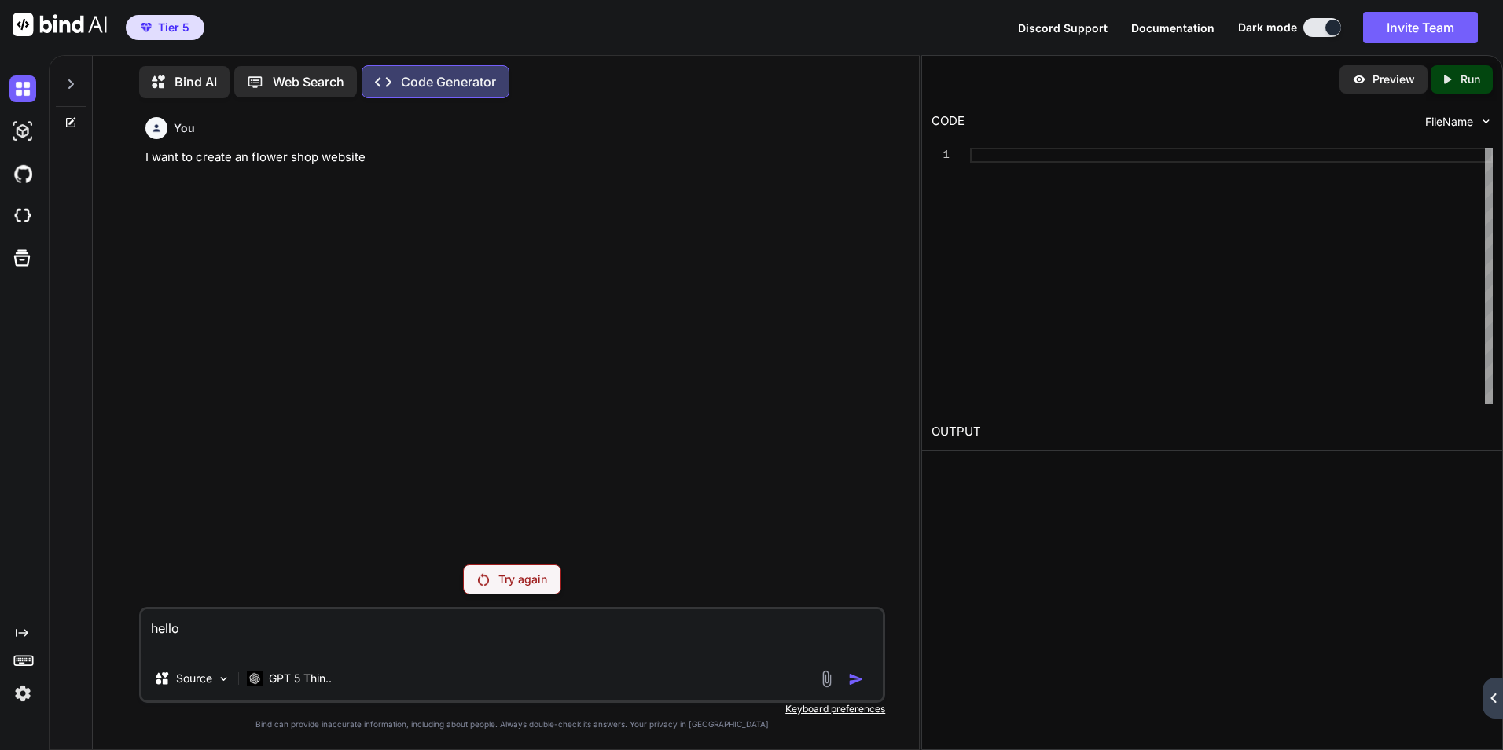
click at [1489, 706] on div "Created with Pixso." at bounding box center [1493, 698] width 20 height 41
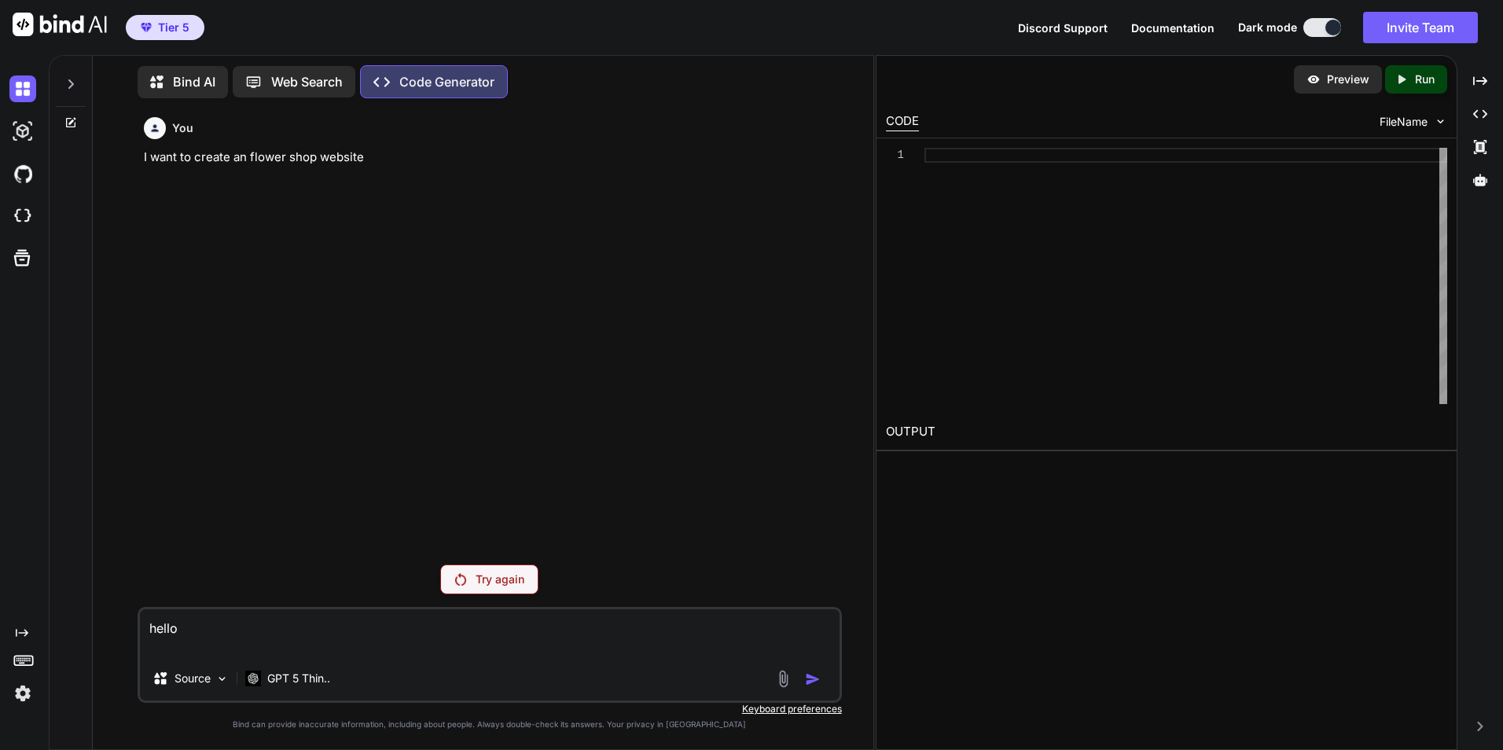
drag, startPoint x: 1165, startPoint y: 33, endPoint x: 1128, endPoint y: 33, distance: 37.0
click at [1154, 33] on span "Documentation" at bounding box center [1172, 27] width 83 height 13
click at [1081, 28] on span "Discord Support" at bounding box center [1063, 27] width 90 height 13
type textarea "x"
